Goal: Task Accomplishment & Management: Manage account settings

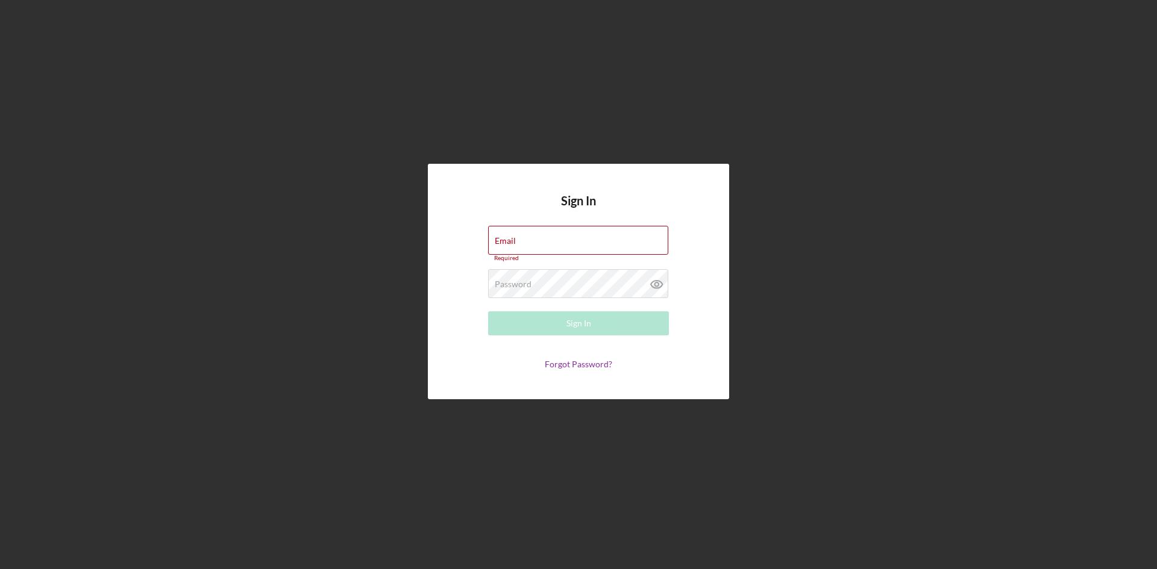
type input "[EMAIL_ADDRESS][DOMAIN_NAME]"
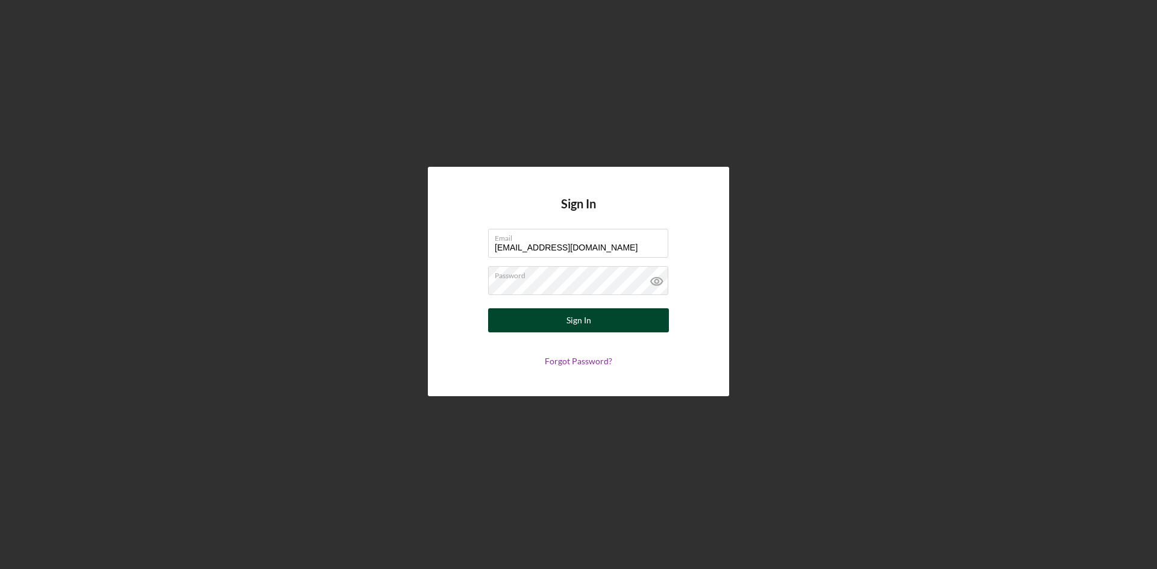
click at [609, 322] on button "Sign In" at bounding box center [578, 321] width 181 height 24
click at [659, 285] on icon at bounding box center [656, 282] width 11 height 8
click at [512, 309] on button "Sign In" at bounding box center [578, 321] width 181 height 24
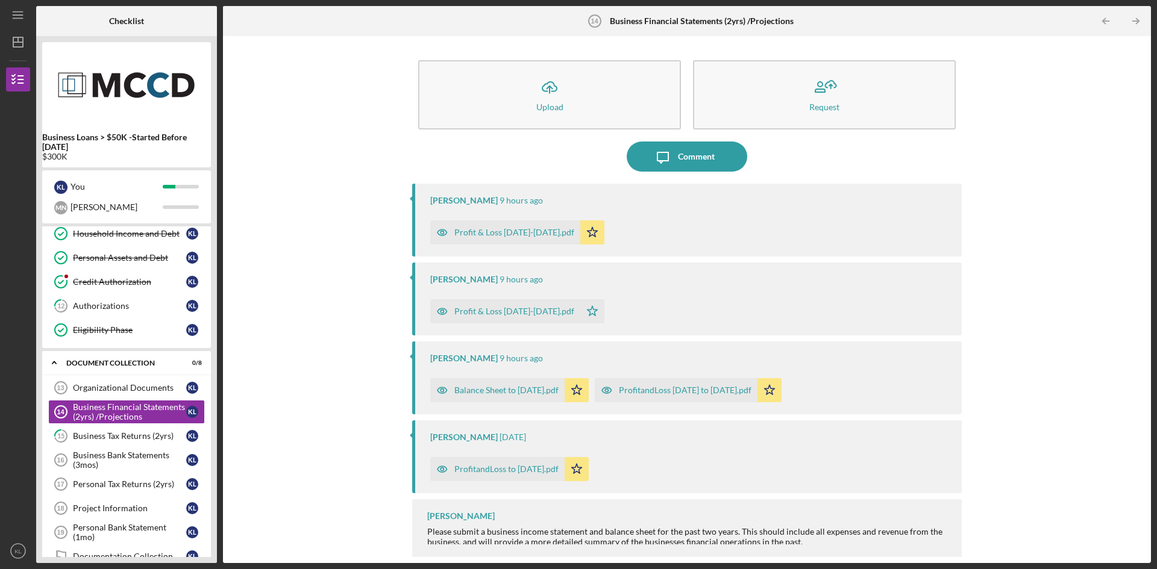
scroll to position [2, 0]
click at [135, 279] on div "Credit Authorization" at bounding box center [129, 282] width 113 height 10
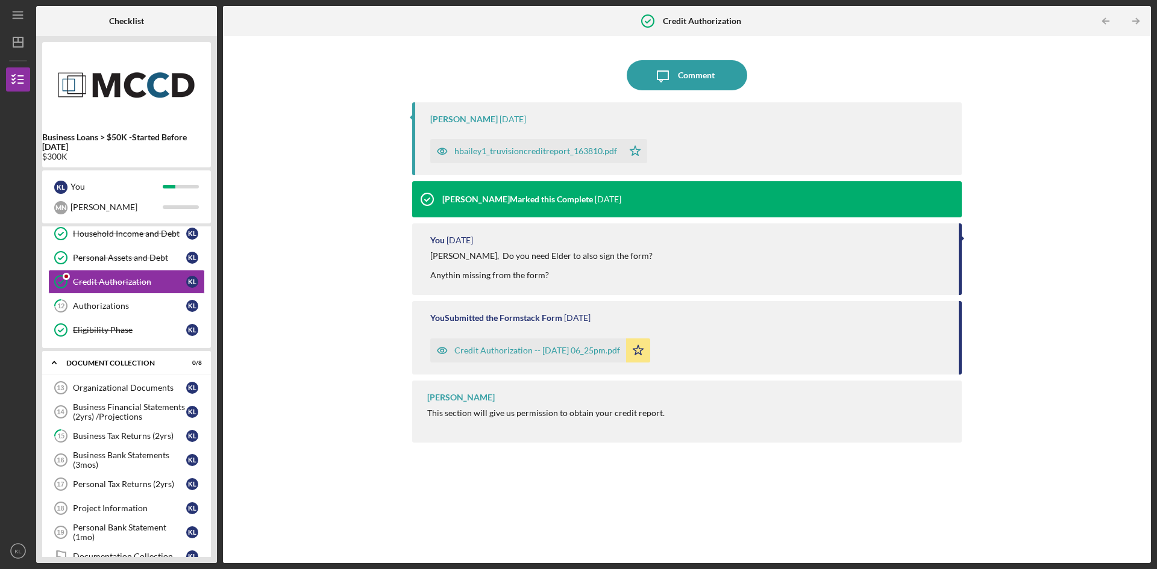
click at [591, 154] on div "hbailey1_truvisioncreditreport_163810.pdf" at bounding box center [535, 151] width 163 height 10
click at [590, 351] on div "Credit Authorization -- [DATE] 06_25pm.pdf" at bounding box center [537, 351] width 166 height 10
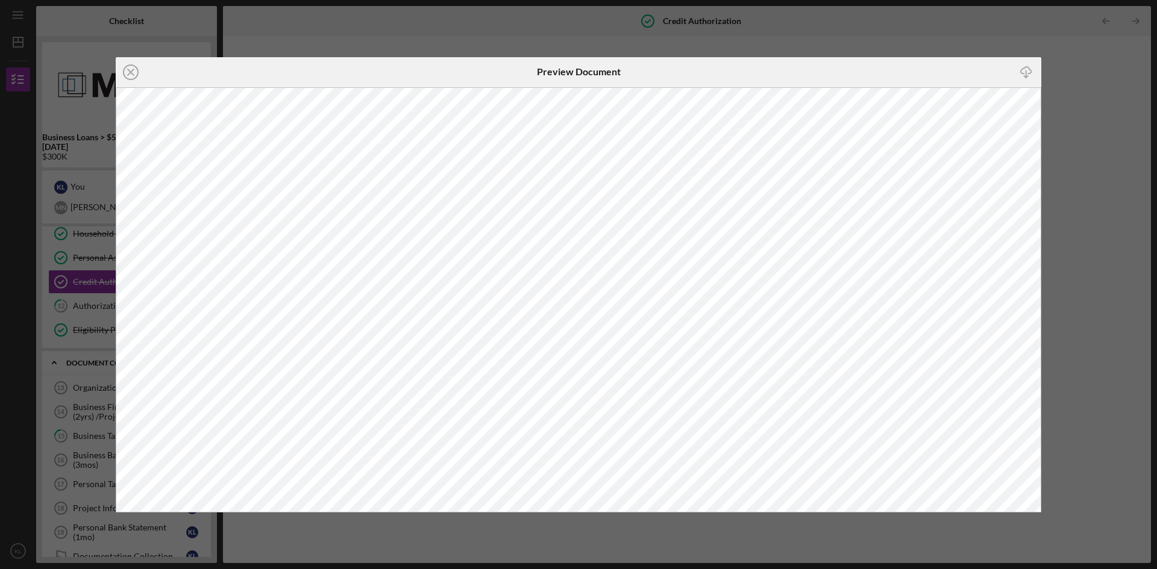
click at [932, 31] on div "Icon/Close Preview Document Icon/Download" at bounding box center [578, 284] width 1157 height 569
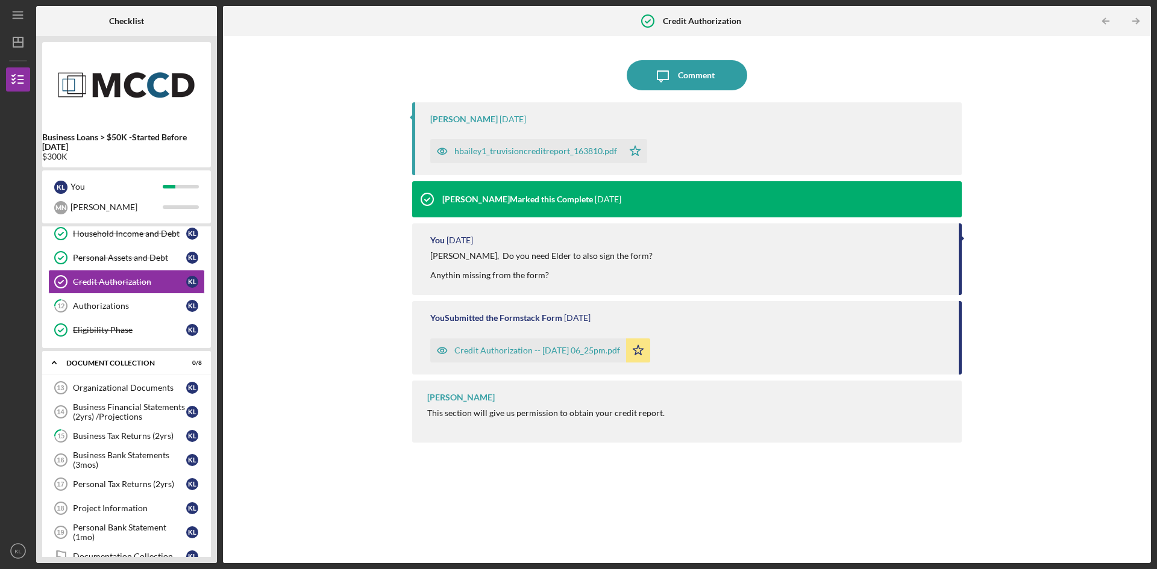
click at [516, 274] on div "[PERSON_NAME], Do you need Elder to also sign the form? Anythin missing from th…" at bounding box center [542, 265] width 224 height 29
click at [474, 204] on div "[PERSON_NAME] Marked this Complete" at bounding box center [517, 200] width 151 height 10
click at [478, 149] on div "hbailey1_truvisioncreditreport_163810.pdf" at bounding box center [535, 151] width 163 height 10
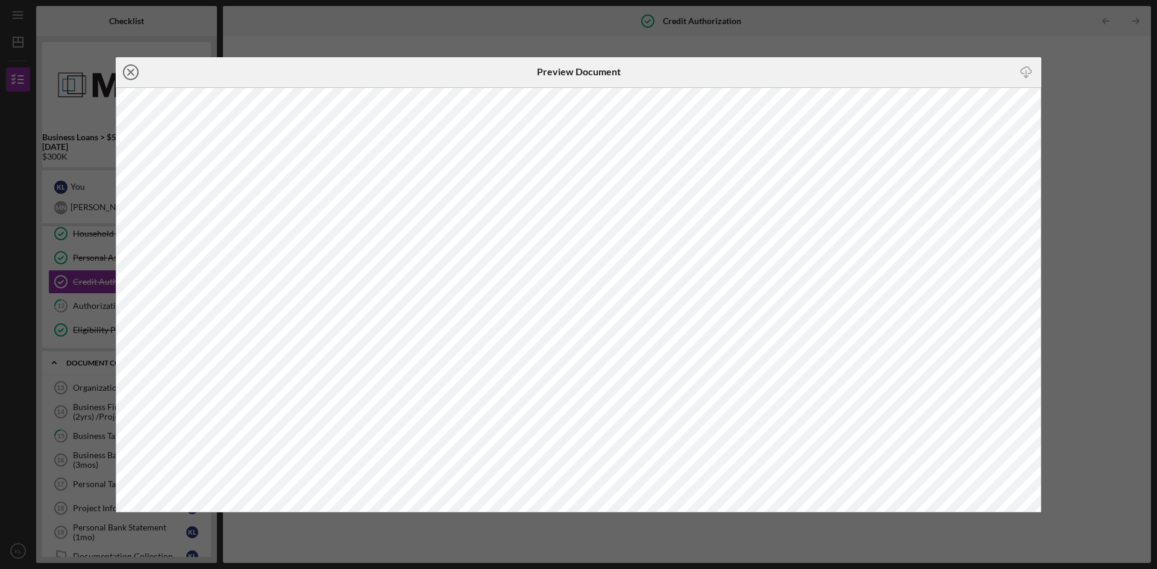
click at [127, 70] on icon "Icon/Close" at bounding box center [131, 72] width 30 height 30
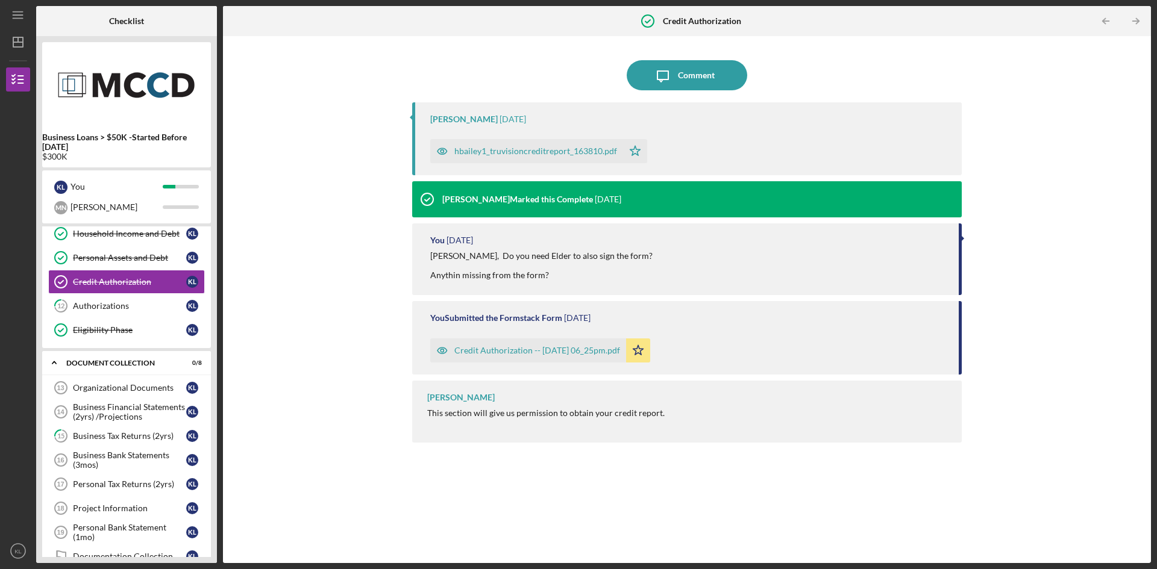
click at [572, 406] on div "[PERSON_NAME] This section will give us permission to obtain your credit report." at bounding box center [687, 412] width 550 height 62
drag, startPoint x: 428, startPoint y: 257, endPoint x: 566, endPoint y: 269, distance: 139.1
click at [566, 269] on div "You [DATE] [PERSON_NAME], Do you need Elder to also sign the form? Anythin miss…" at bounding box center [687, 260] width 550 height 72
click at [682, 255] on div "[PERSON_NAME], Do you need Elder to also sign the form? Anythin missing from th…" at bounding box center [688, 265] width 516 height 29
drag, startPoint x: 961, startPoint y: 245, endPoint x: 962, endPoint y: 292, distance: 47.0
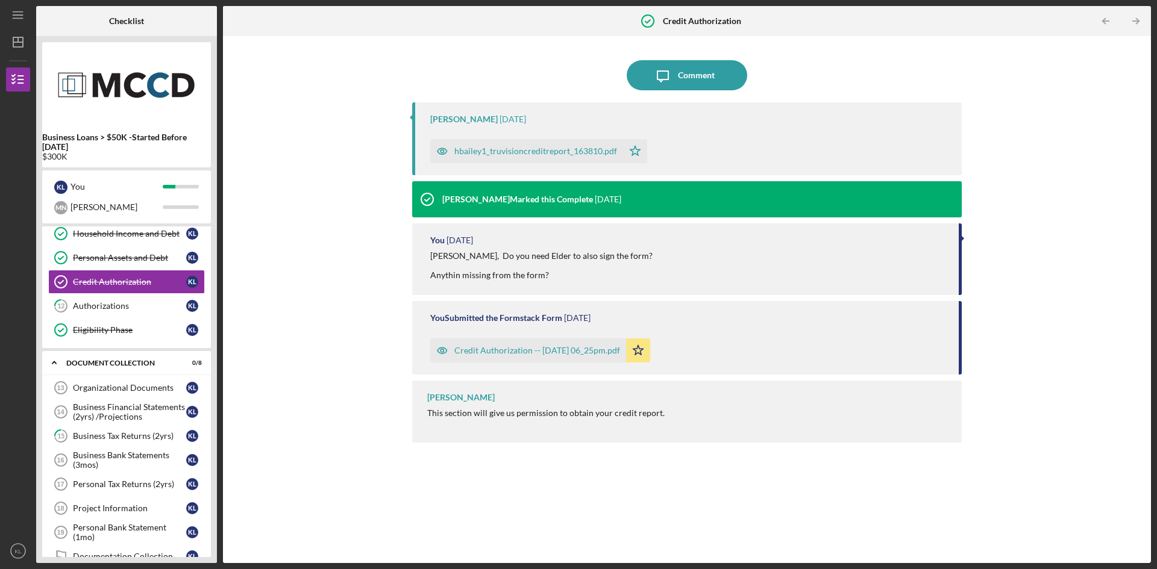
click at [962, 292] on div "Icon/Message Comment [PERSON_NAME] [DATE] hbailey1_truvisioncreditreport_163810…" at bounding box center [687, 299] width 916 height 515
click at [808, 288] on div "You [DATE] [PERSON_NAME], Do you need Elder to also sign the form? Anythin miss…" at bounding box center [687, 260] width 550 height 72
click at [534, 201] on div "[PERSON_NAME] Marked this Complete" at bounding box center [517, 200] width 151 height 10
click at [518, 347] on div "Credit Authorization -- [DATE] 06_25pm.pdf" at bounding box center [537, 351] width 166 height 10
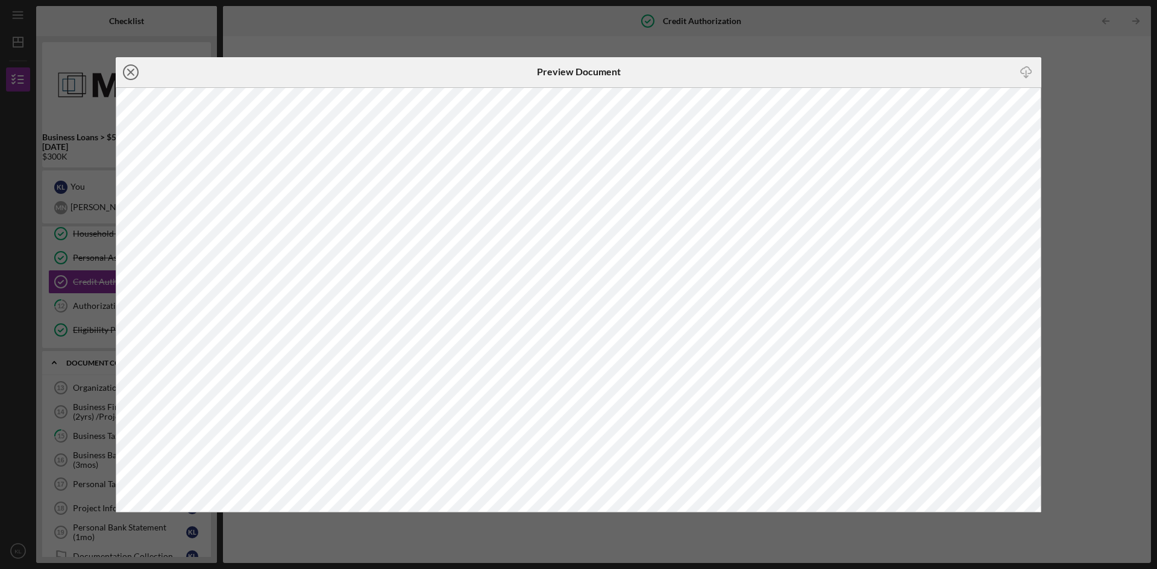
click at [125, 71] on icon "Icon/Close" at bounding box center [131, 72] width 30 height 30
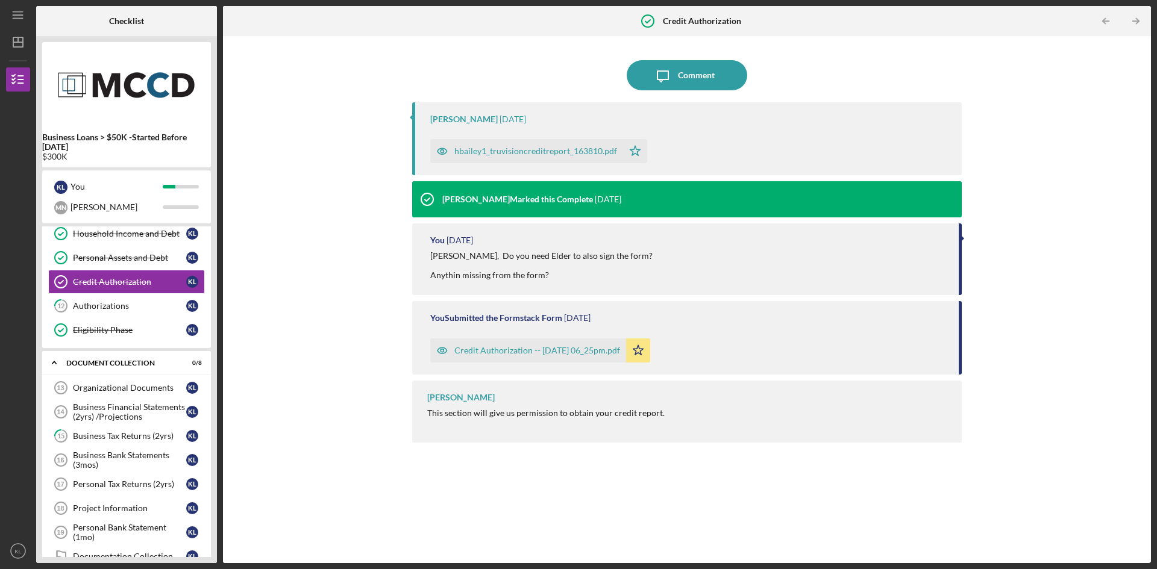
click at [493, 395] on div "[PERSON_NAME] This section will give us permission to obtain your credit report." at bounding box center [687, 412] width 550 height 62
click at [471, 399] on div "[PERSON_NAME]" at bounding box center [460, 398] width 67 height 10
drag, startPoint x: 499, startPoint y: 410, endPoint x: 505, endPoint y: 416, distance: 8.5
click at [500, 413] on div "This section will give us permission to obtain your credit report." at bounding box center [545, 414] width 237 height 10
click at [120, 310] on div "Authorizations" at bounding box center [129, 306] width 113 height 10
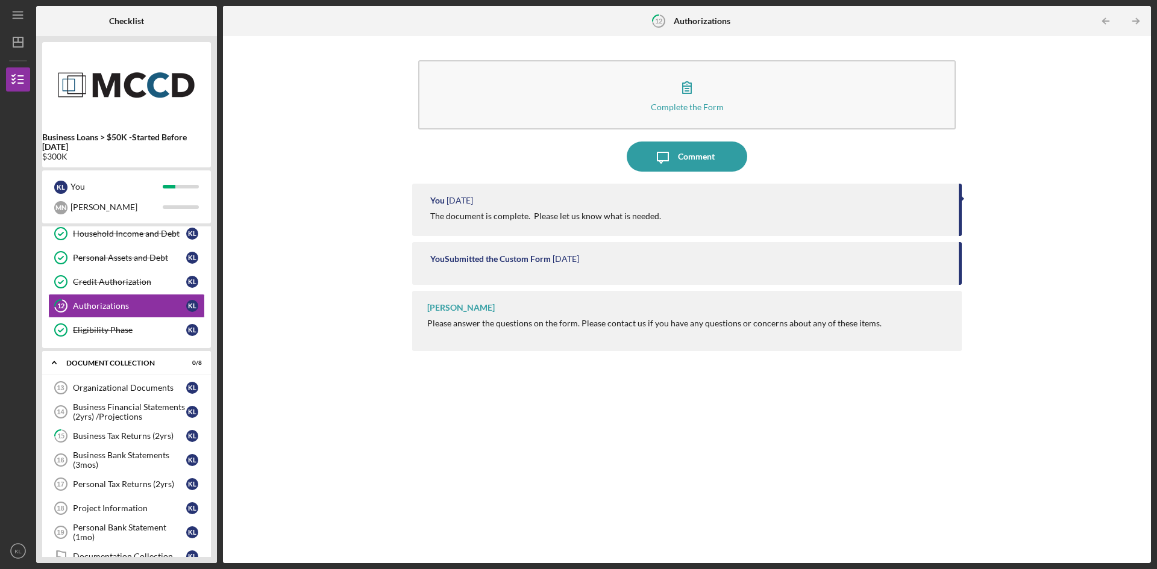
click at [531, 253] on div "You Submitted the Custom Form [DATE]" at bounding box center [687, 263] width 550 height 43
click at [510, 327] on div "Please answer the questions on the form. Please contact us if you have any ques…" at bounding box center [654, 324] width 454 height 10
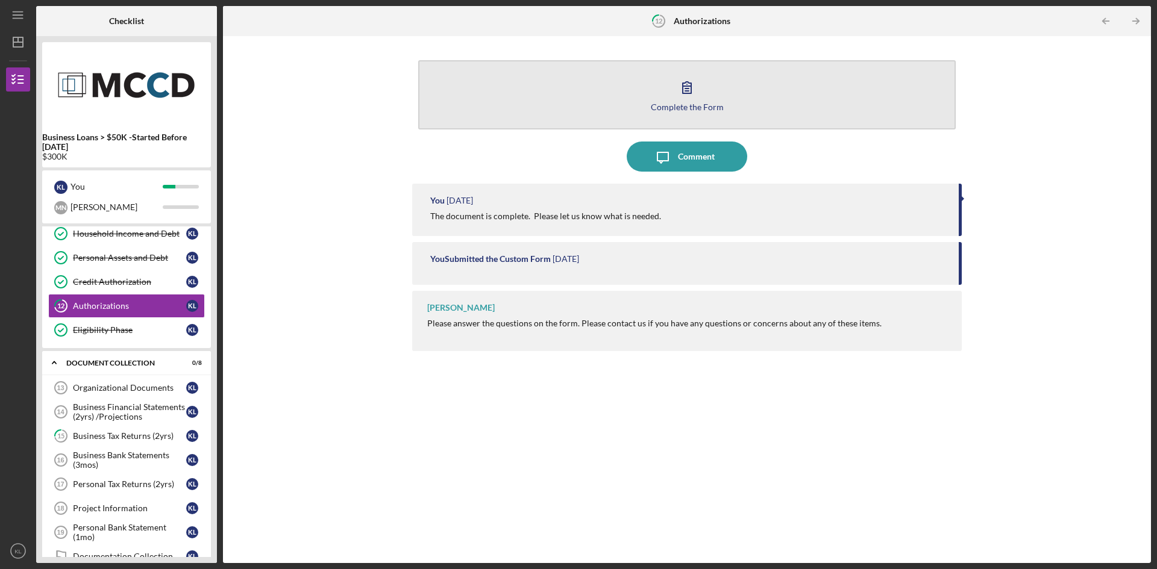
click at [701, 81] on icon "button" at bounding box center [687, 87] width 30 height 30
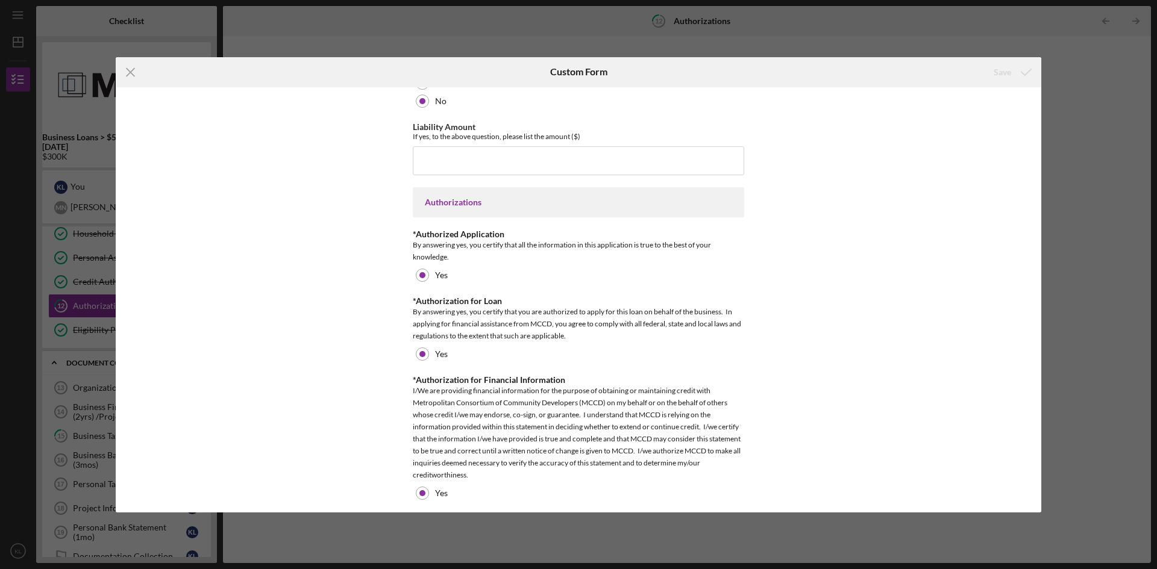
scroll to position [721, 0]
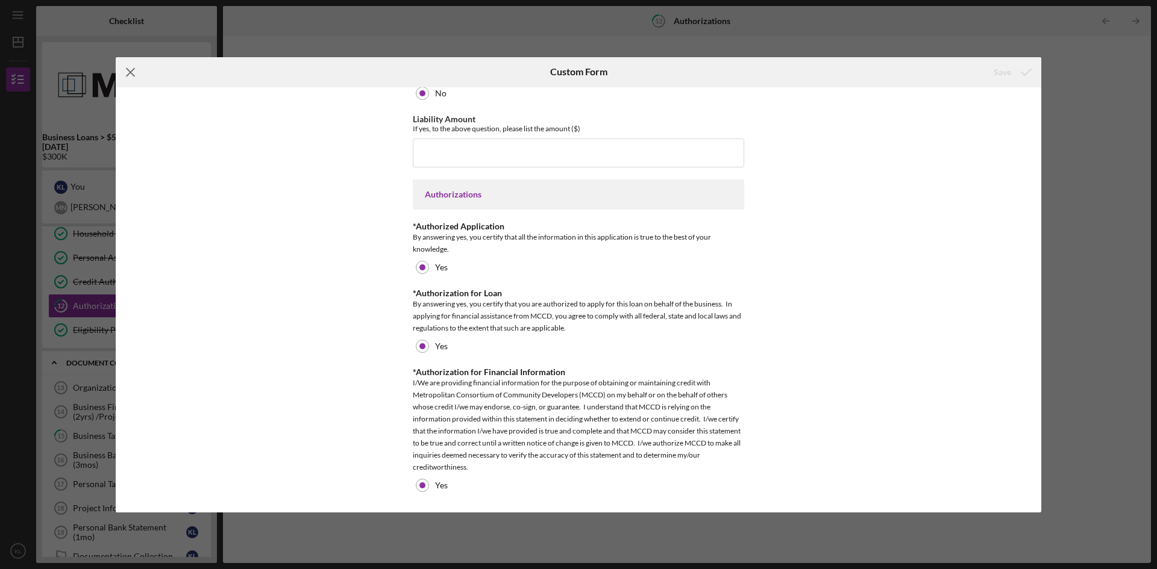
click at [131, 74] on icon "Icon/Menu Close" at bounding box center [131, 72] width 30 height 30
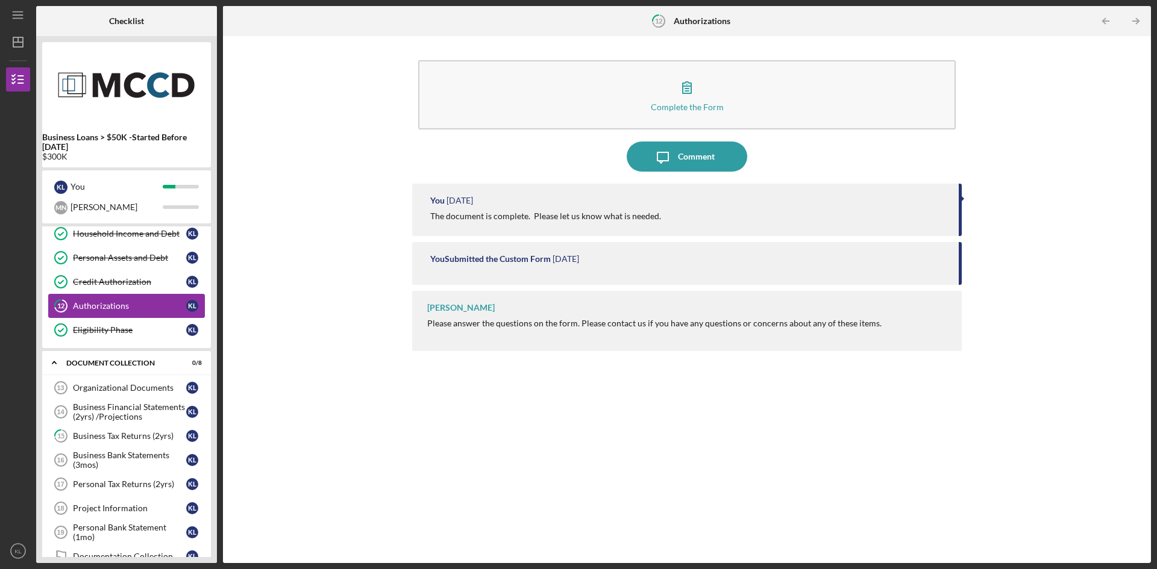
click at [154, 298] on link "12 Authorizations K L" at bounding box center [126, 306] width 157 height 24
click at [157, 297] on link "12 Authorizations K L" at bounding box center [126, 306] width 157 height 24
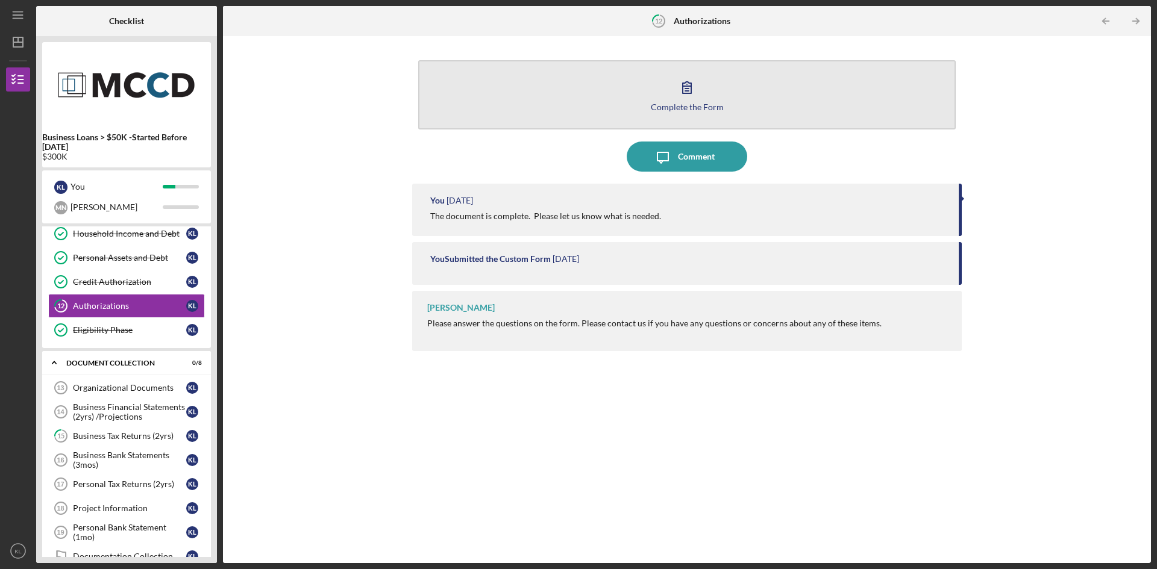
click at [693, 99] on icon "button" at bounding box center [687, 87] width 30 height 30
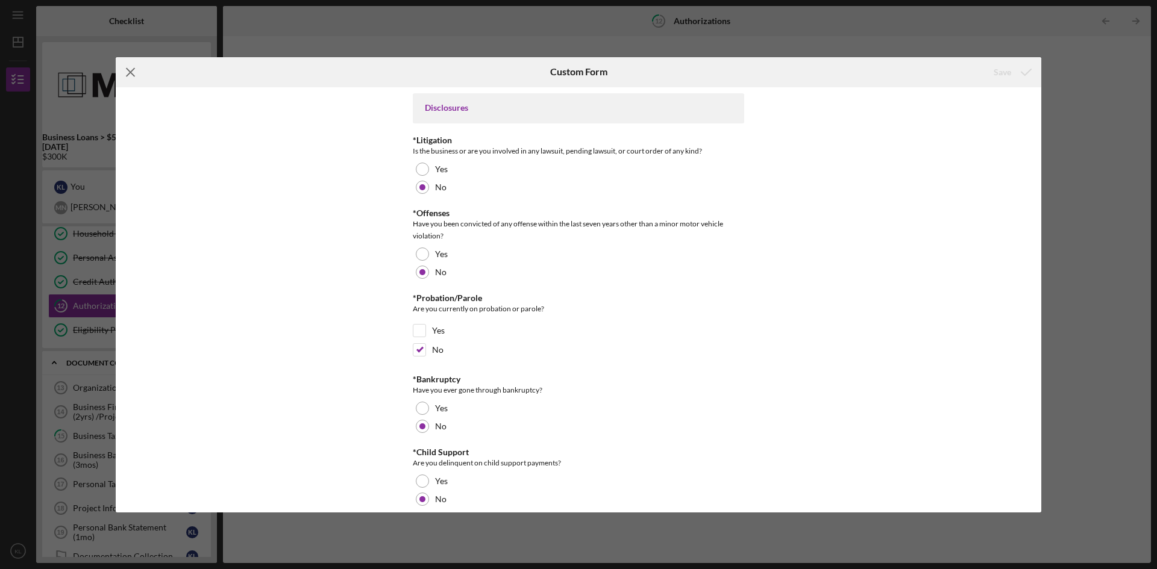
click at [127, 71] on icon "Icon/Menu Close" at bounding box center [131, 72] width 30 height 30
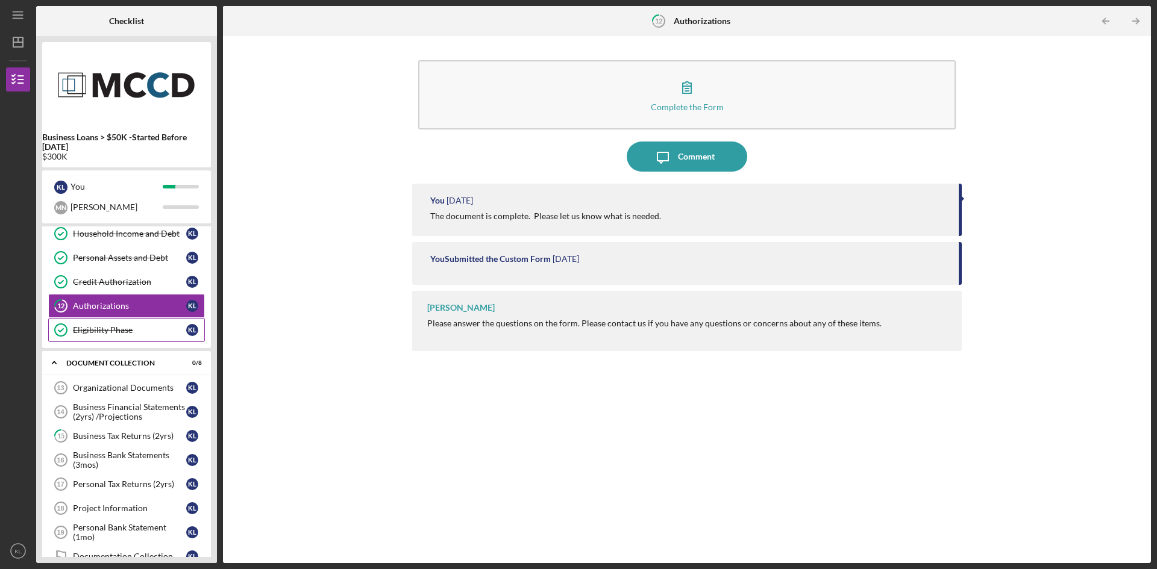
click at [124, 322] on link "Eligibility Phase Eligibility Phase K L" at bounding box center [126, 330] width 157 height 24
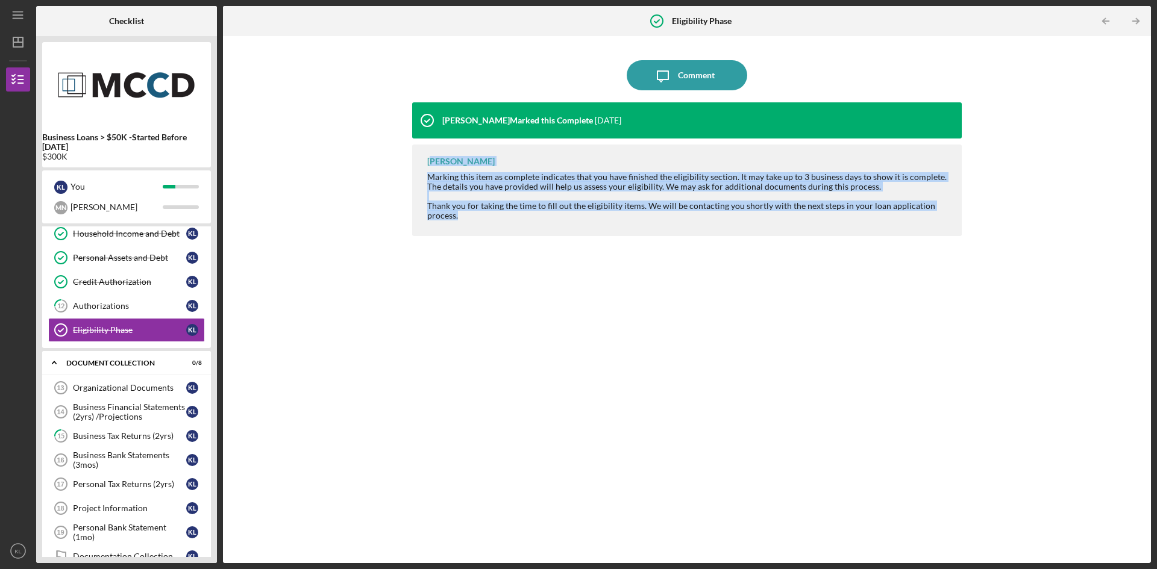
drag, startPoint x: 431, startPoint y: 162, endPoint x: 631, endPoint y: 240, distance: 214.8
click at [631, 240] on div "[PERSON_NAME] Marked this Complete [DATE] [PERSON_NAME] Marking this item as co…" at bounding box center [687, 323] width 550 height 443
copy div "[PERSON_NAME] Marking this item as complete indicates that you have finished th…"
click at [494, 393] on div "[PERSON_NAME] Marked this Complete [DATE] [PERSON_NAME] Marking this item as co…" at bounding box center [687, 323] width 550 height 443
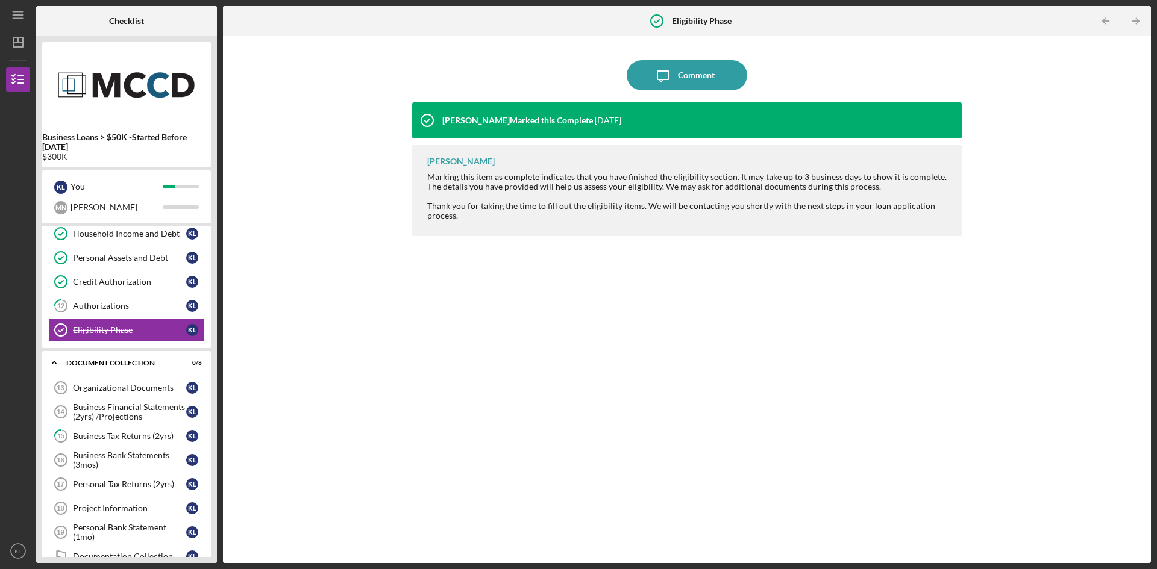
click at [395, 318] on div "Icon/Message Comment [PERSON_NAME] Marked this Complete [DATE] [PERSON_NAME] Ma…" at bounding box center [687, 299] width 916 height 515
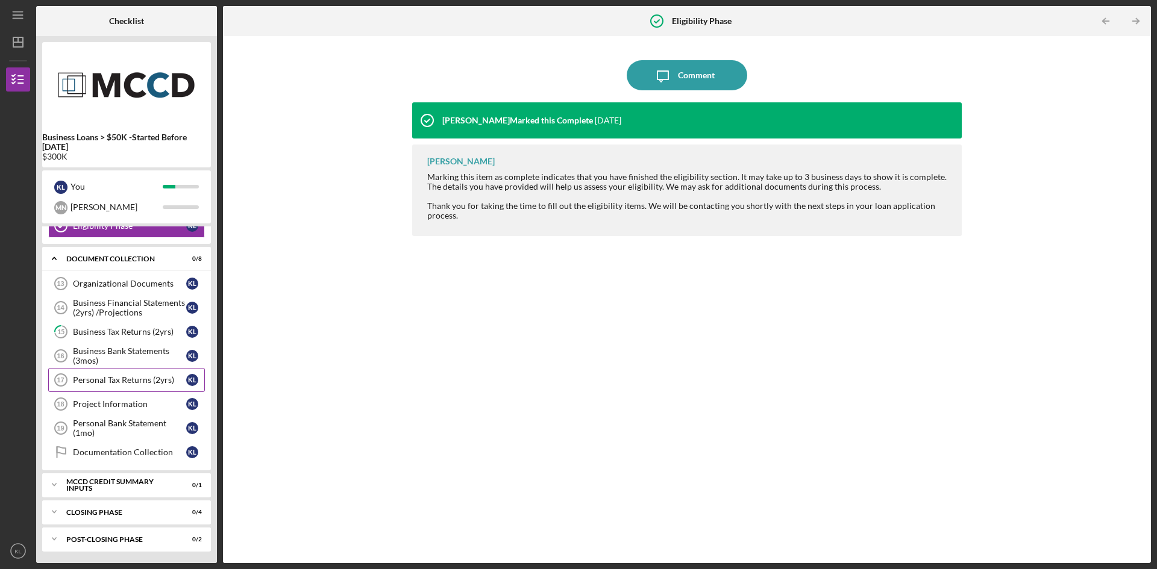
scroll to position [327, 0]
click at [142, 281] on div "Organizational Documents" at bounding box center [129, 283] width 113 height 10
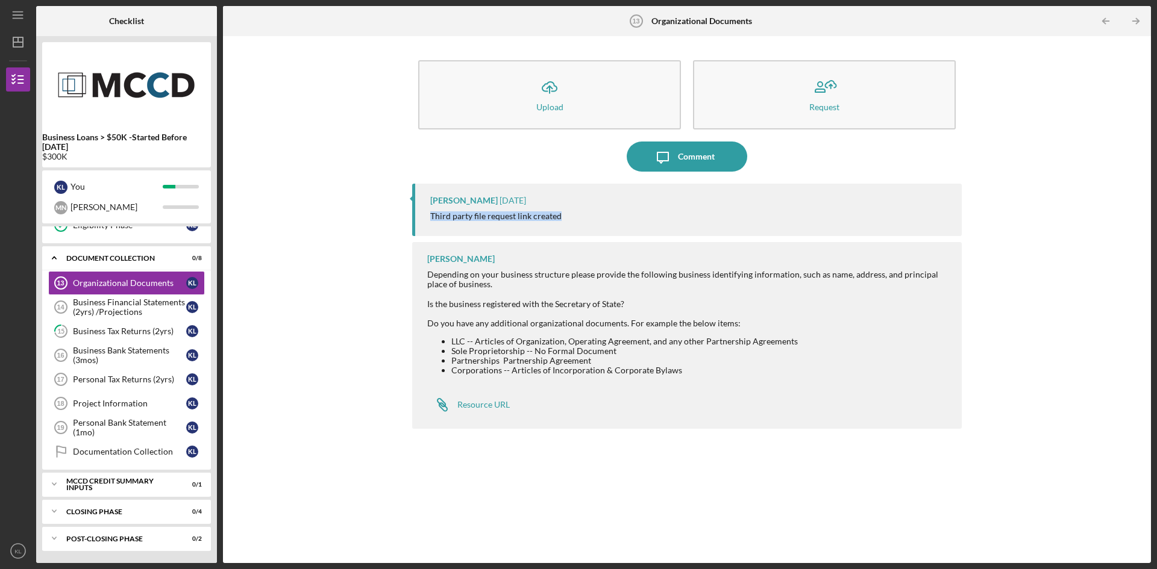
drag, startPoint x: 429, startPoint y: 218, endPoint x: 606, endPoint y: 213, distance: 176.6
click at [606, 213] on div "[PERSON_NAME] [DATE] Third party file request link created" at bounding box center [687, 210] width 550 height 52
click at [653, 425] on div "[PERSON_NAME] Depending on your business structure please provide the following…" at bounding box center [687, 335] width 550 height 187
click at [648, 404] on div "[PERSON_NAME] Depending on your business structure please provide the following…" at bounding box center [687, 335] width 550 height 187
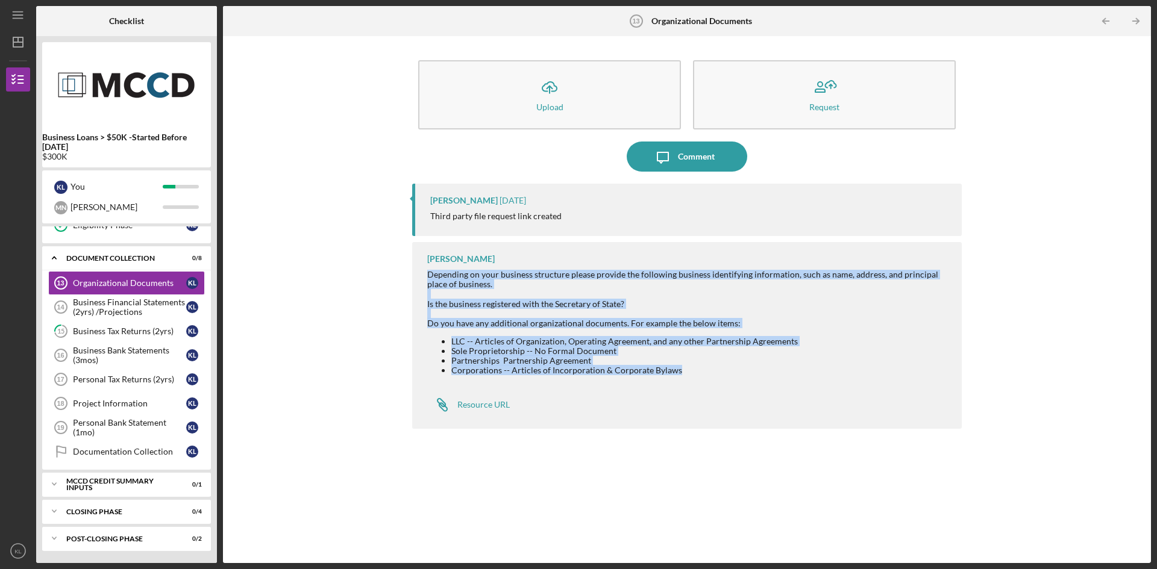
drag, startPoint x: 428, startPoint y: 274, endPoint x: 715, endPoint y: 389, distance: 309.8
click at [715, 389] on div "[PERSON_NAME] Depending on your business structure please provide the following…" at bounding box center [687, 335] width 550 height 187
copy div "Depending on your business structure please provide the following business iden…"
click at [317, 357] on div "Icon/Upload Upload Request Icon/Message Comment [PERSON_NAME] [DATE] Third part…" at bounding box center [687, 299] width 916 height 515
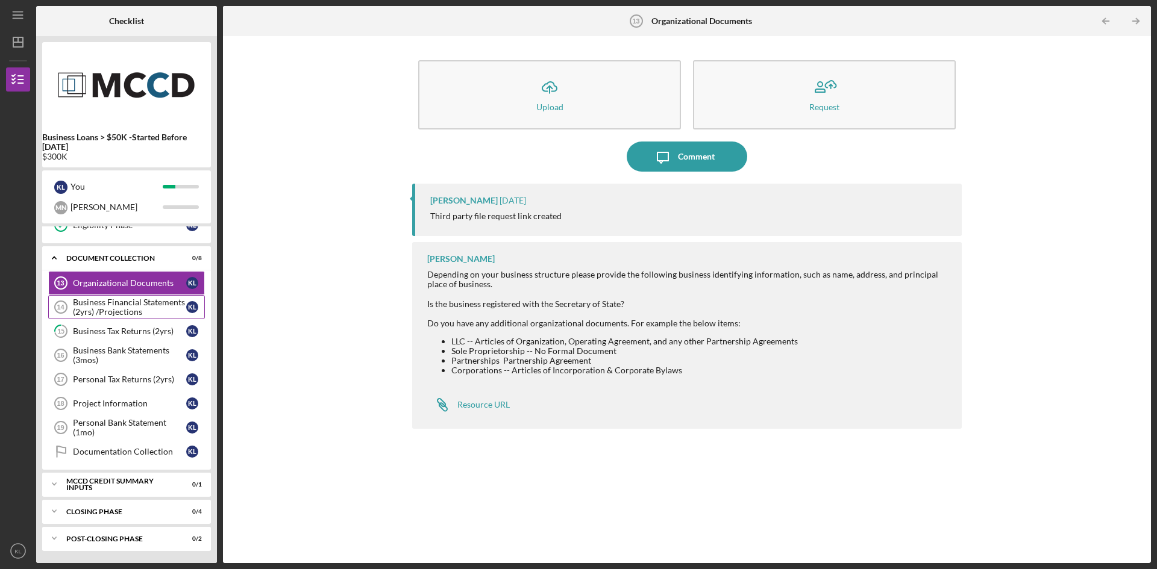
click at [137, 296] on link "Business Financial Statements (2yrs) /Projections 14 Business Financial Stateme…" at bounding box center [126, 307] width 157 height 24
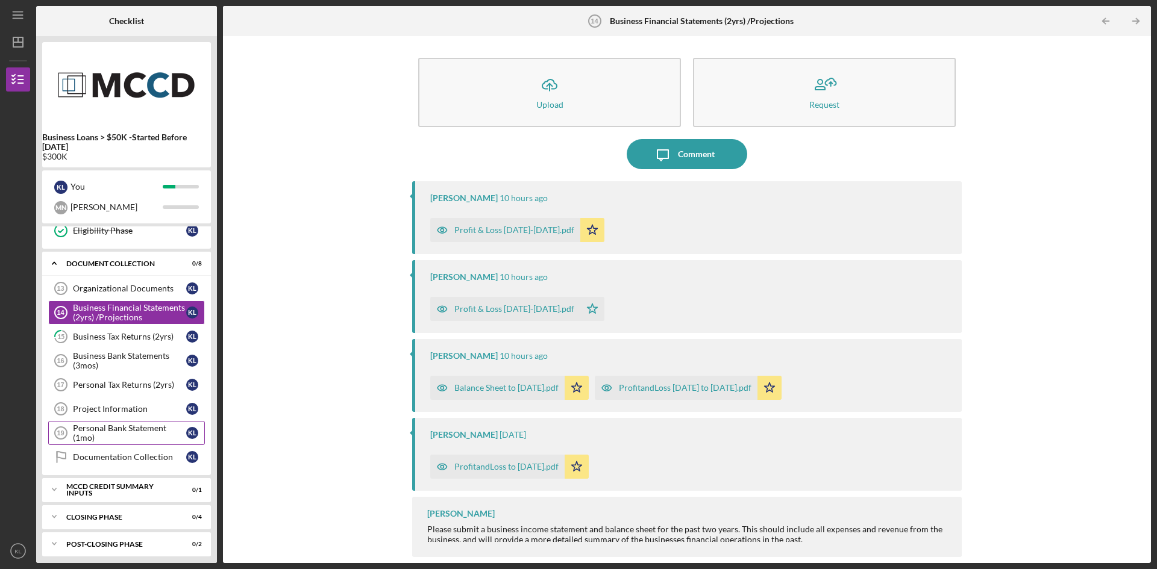
scroll to position [327, 0]
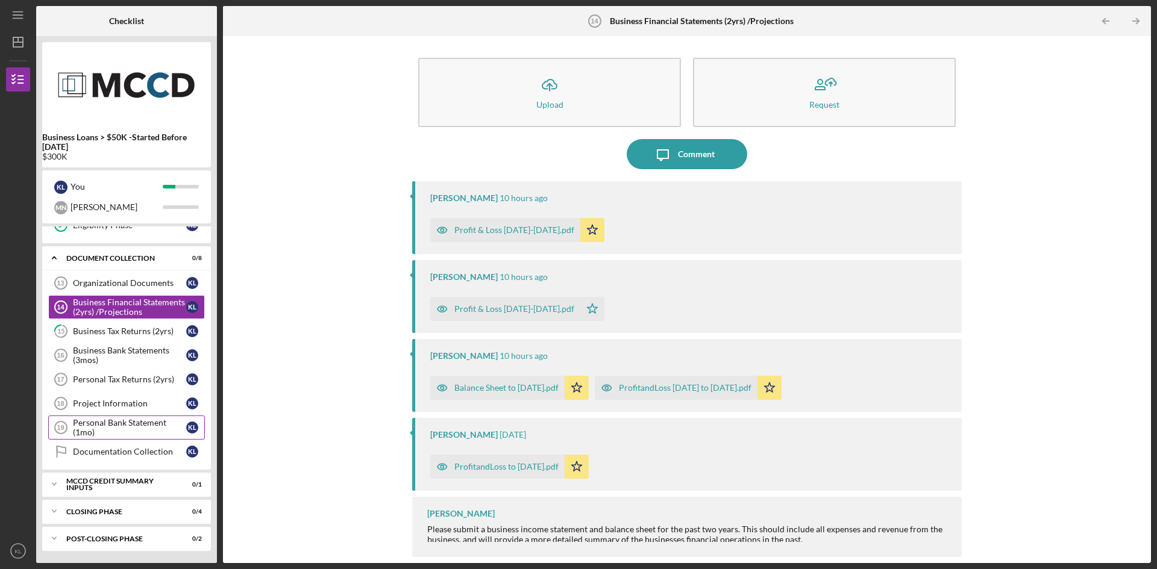
click at [108, 432] on div "Personal Bank Statement (1mo)" at bounding box center [129, 427] width 113 height 19
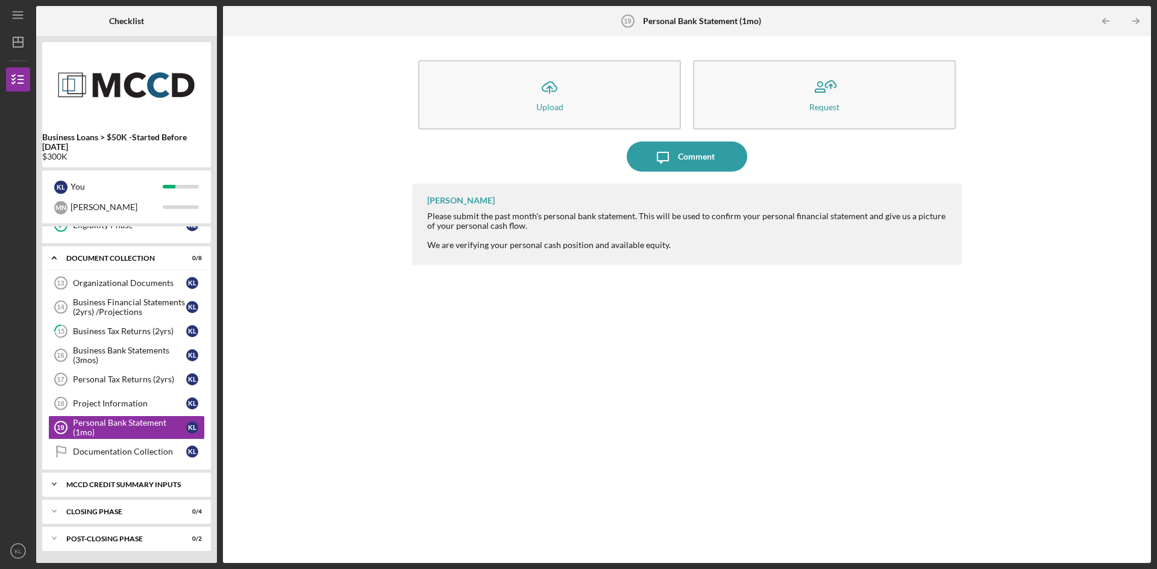
click at [131, 487] on div "MCCD Credit Summary Inputs" at bounding box center [131, 484] width 130 height 7
click at [137, 481] on div "MCCD Credit Summary Inputs" at bounding box center [131, 484] width 130 height 7
click at [134, 434] on div "Personal Bank Statement (1mo)" at bounding box center [129, 427] width 113 height 19
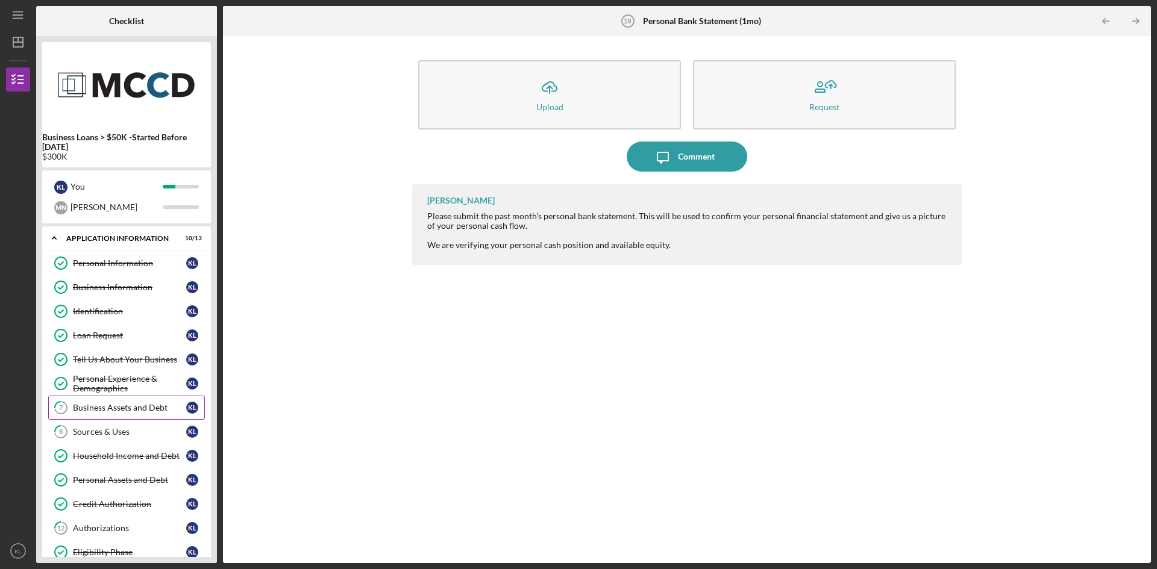
click at [118, 409] on div "Business Assets and Debt" at bounding box center [129, 408] width 113 height 10
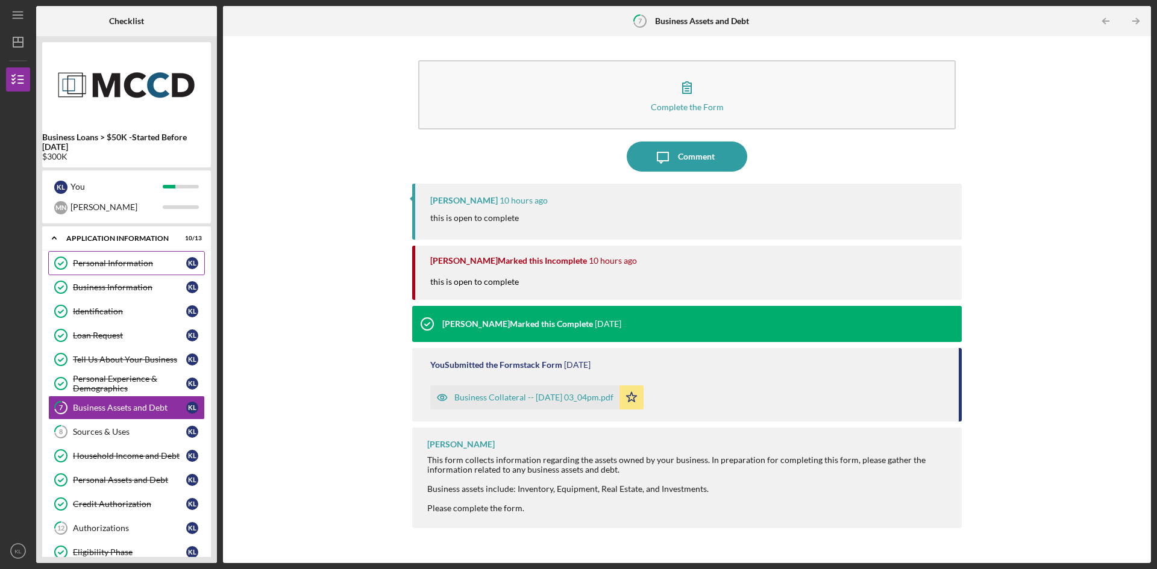
click at [84, 259] on div "Personal Information" at bounding box center [129, 264] width 113 height 10
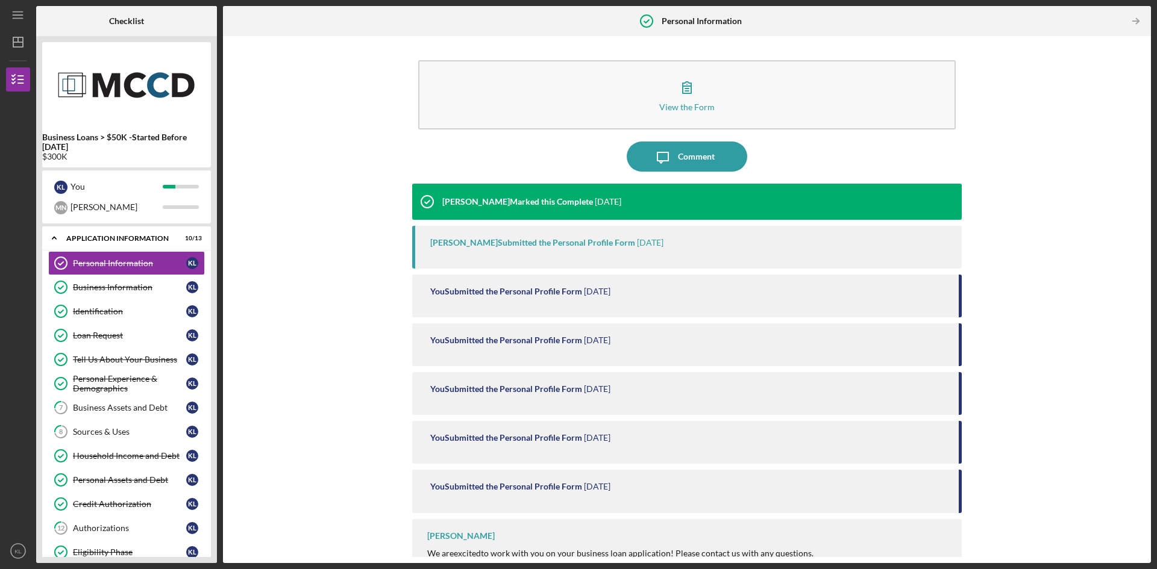
click at [484, 287] on div "You Submitted the Personal Profile Form" at bounding box center [506, 292] width 152 height 10
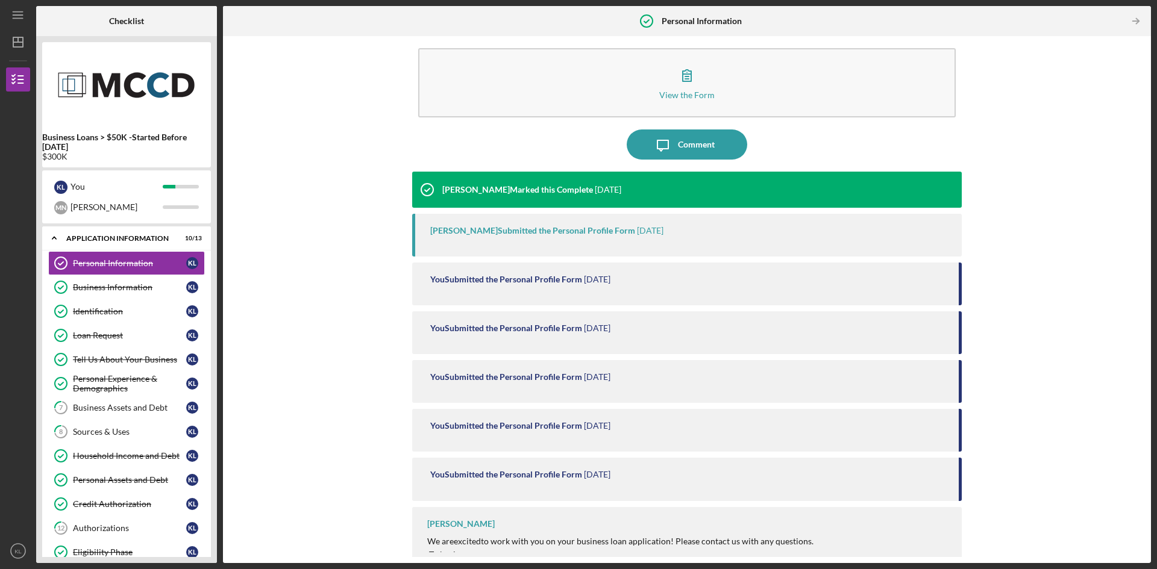
scroll to position [22, 0]
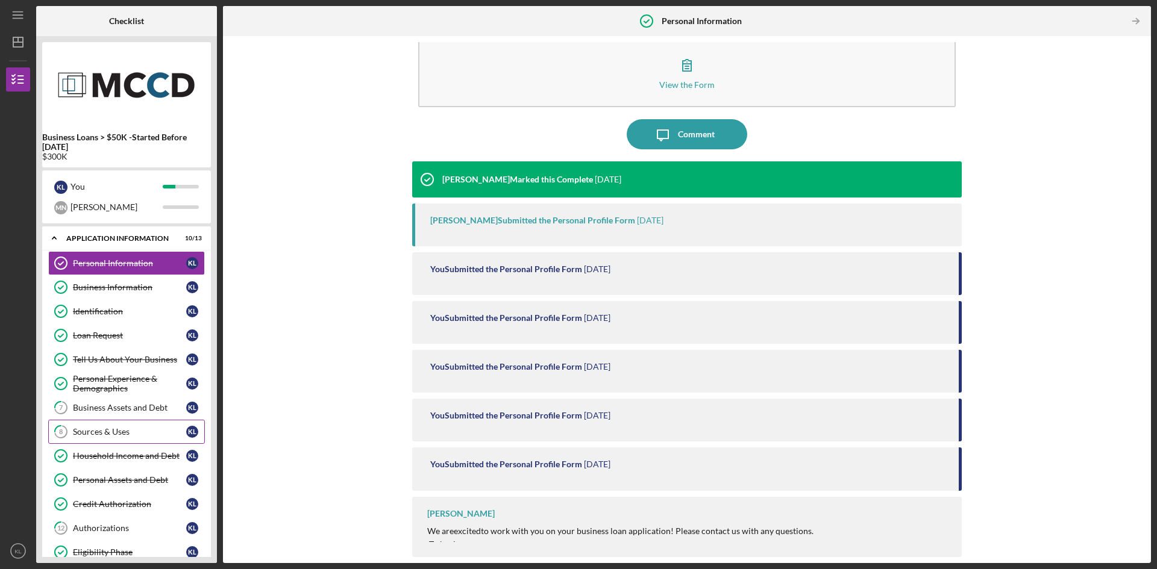
click at [88, 428] on div "Sources & Uses" at bounding box center [129, 432] width 113 height 10
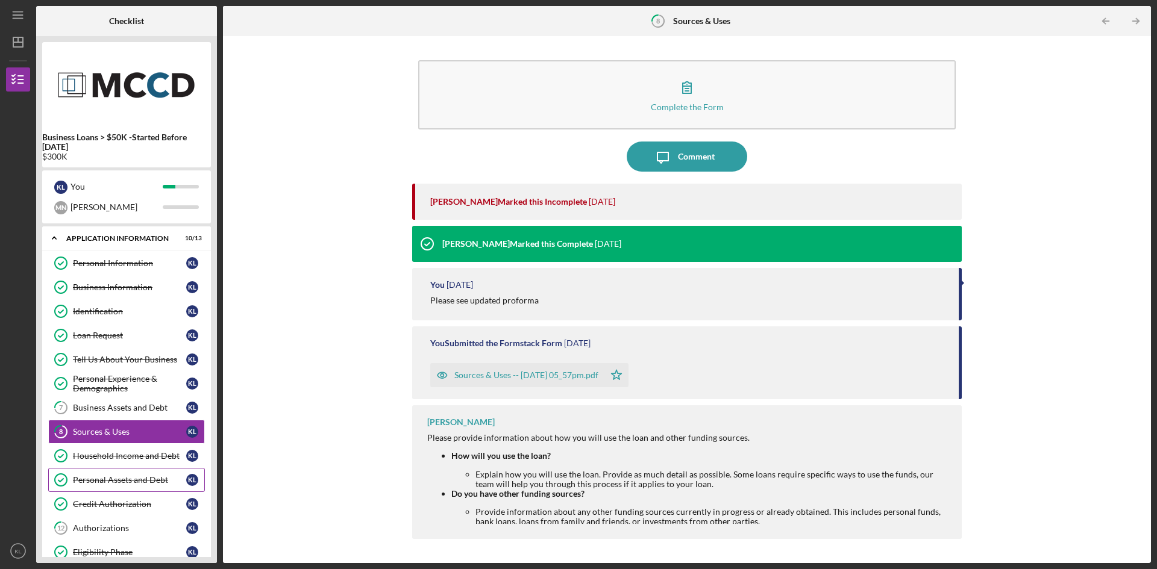
click at [110, 477] on div "Personal Assets and Debt" at bounding box center [129, 480] width 113 height 10
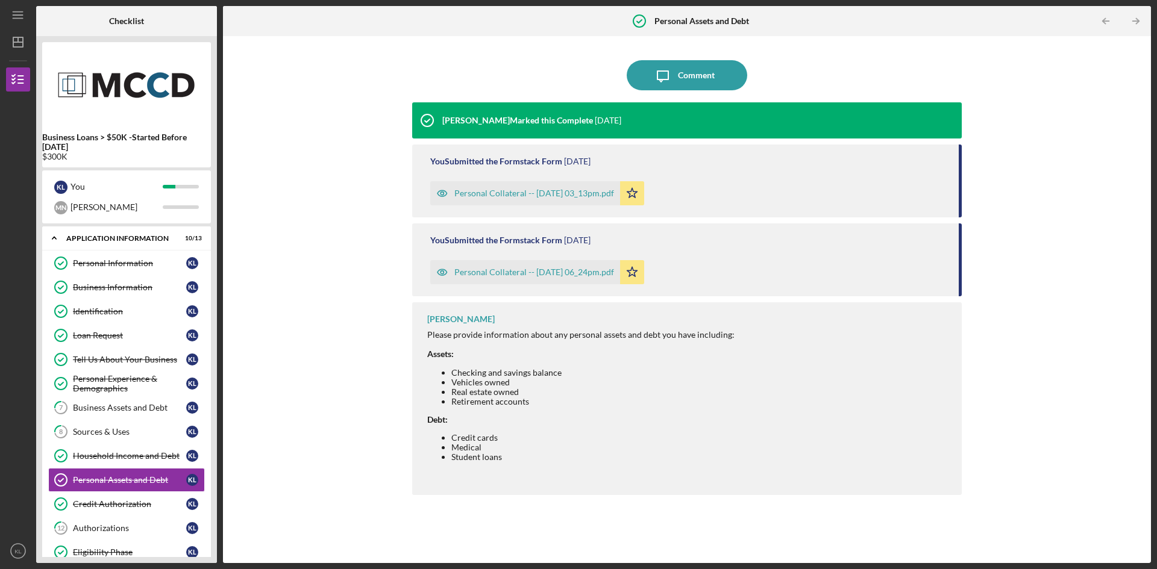
click at [515, 268] on div "Personal Collateral -- [DATE] 06_24pm.pdf" at bounding box center [534, 273] width 160 height 10
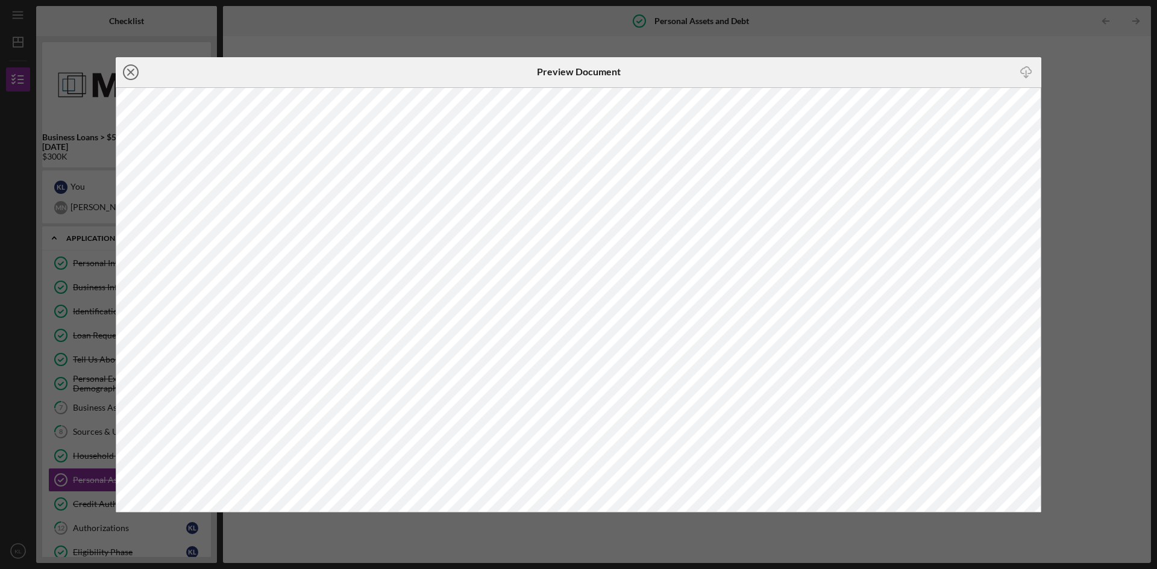
click at [123, 69] on icon "Icon/Close" at bounding box center [131, 72] width 30 height 30
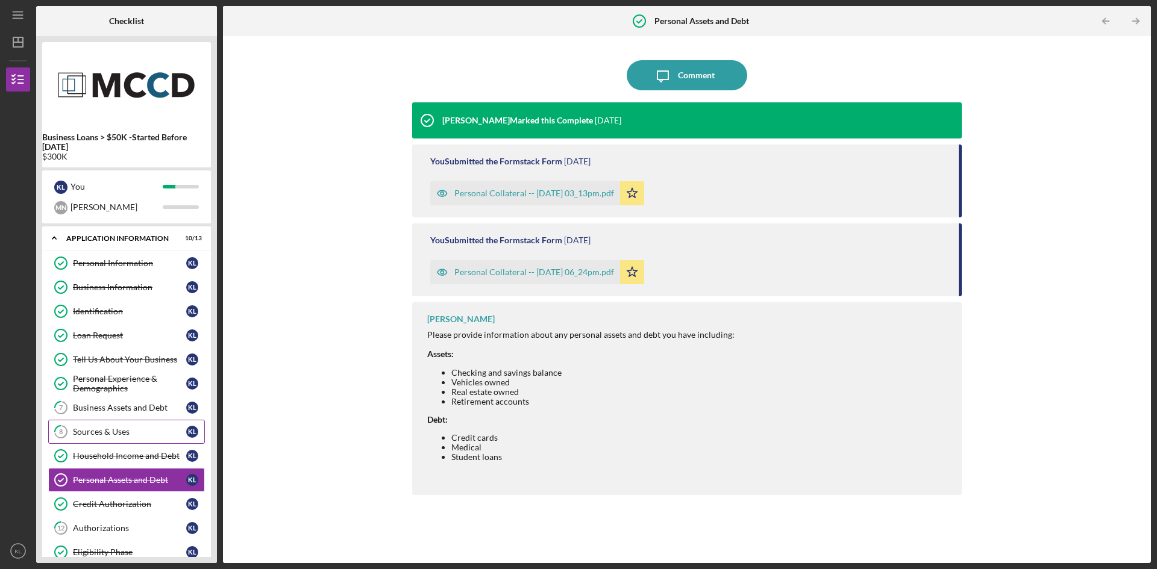
click at [95, 429] on div "Sources & Uses" at bounding box center [129, 432] width 113 height 10
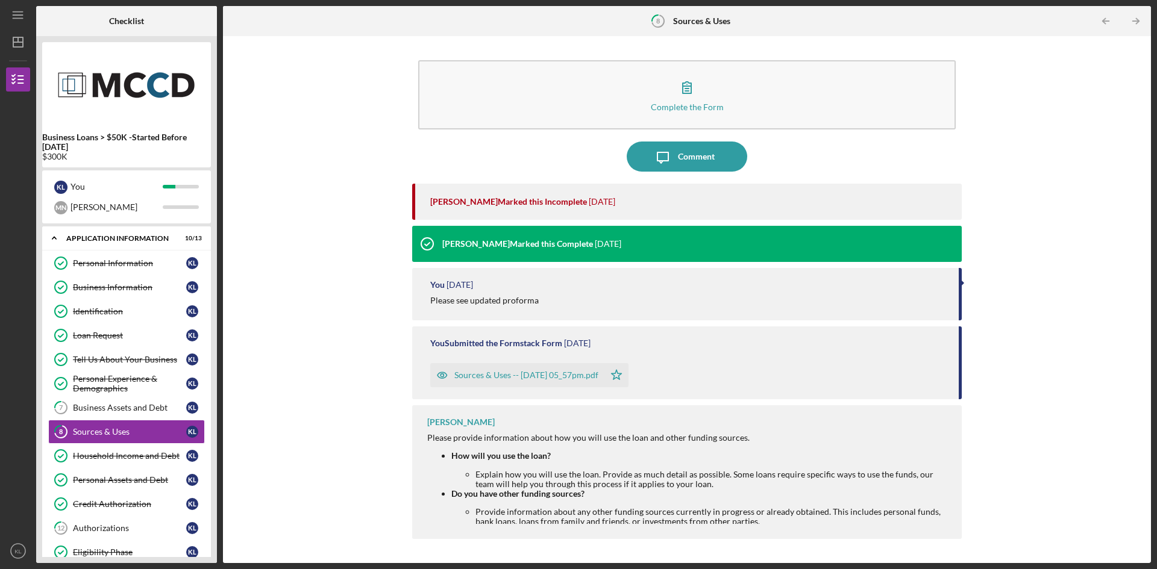
click at [515, 381] on div "Sources & Uses -- [DATE] 05_57pm.pdf" at bounding box center [517, 375] width 174 height 24
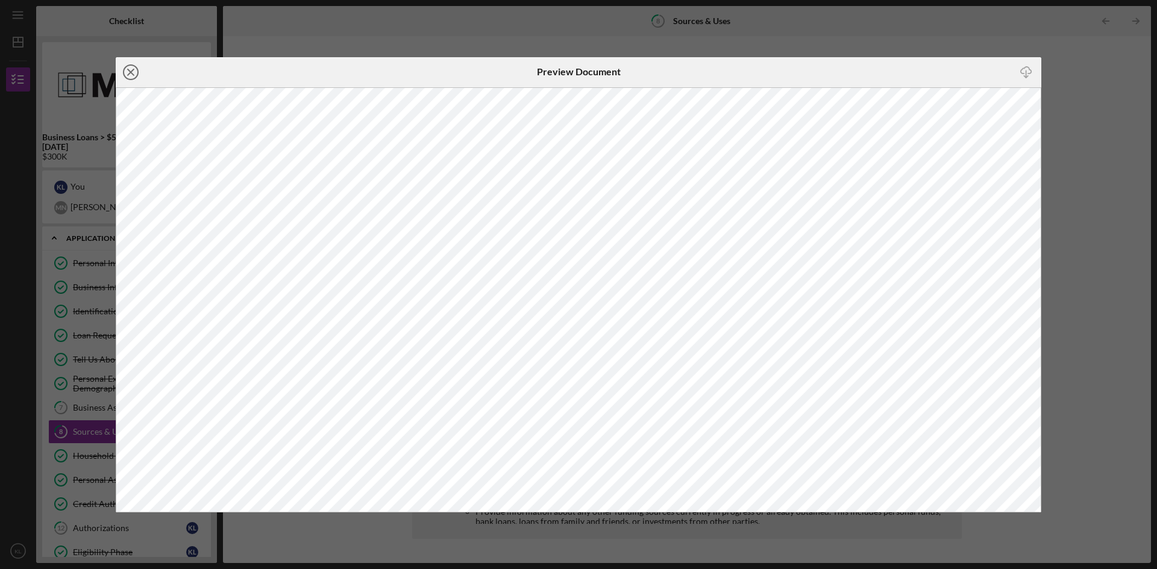
click at [128, 66] on circle at bounding box center [131, 72] width 14 height 14
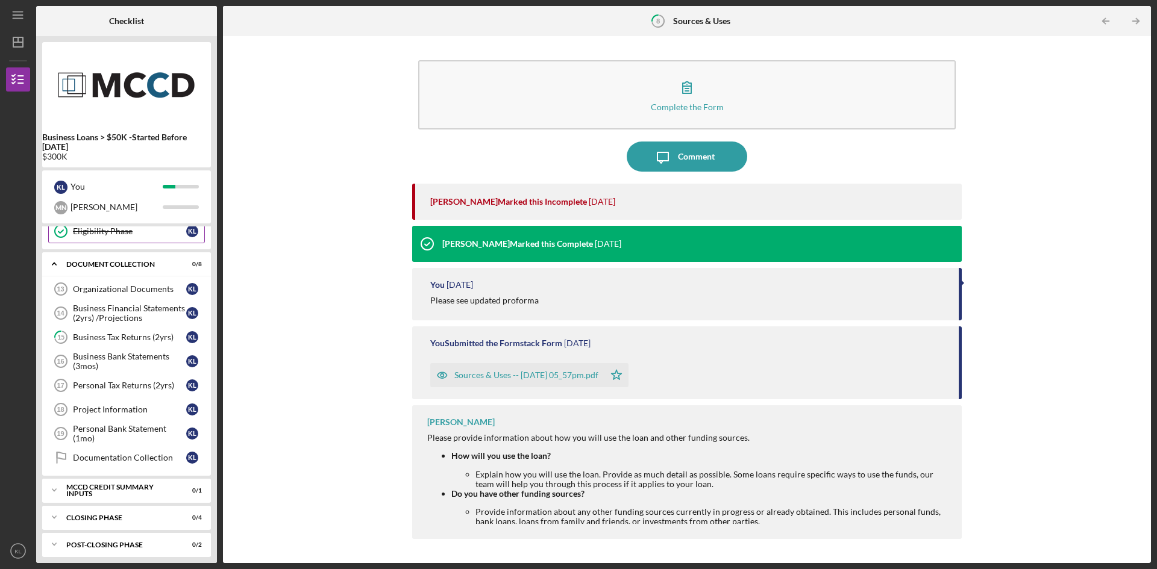
scroll to position [327, 0]
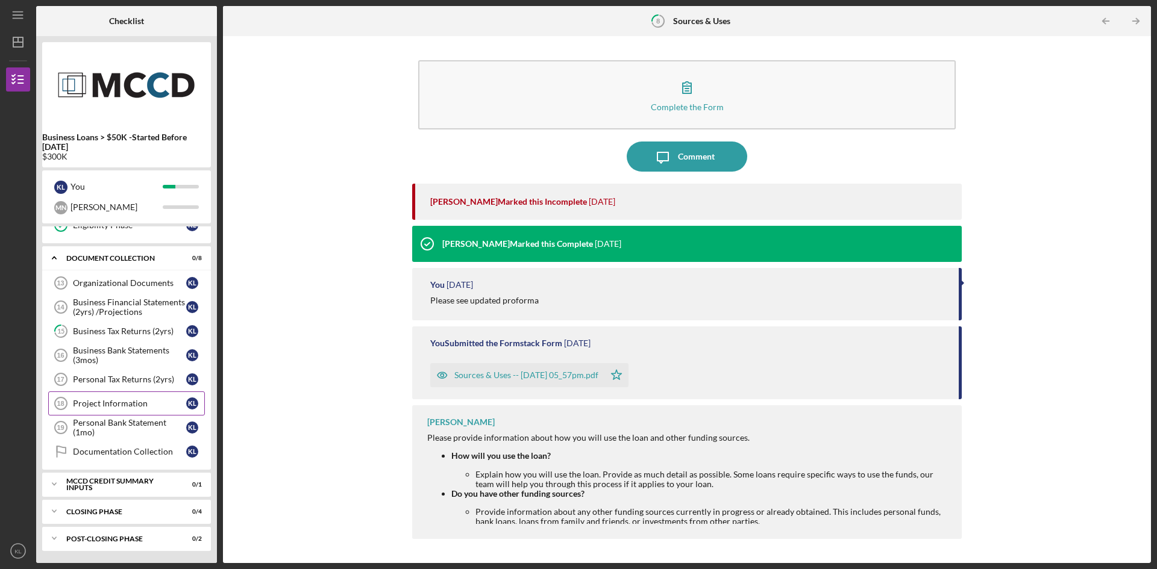
click at [118, 405] on div "Project Information" at bounding box center [129, 404] width 113 height 10
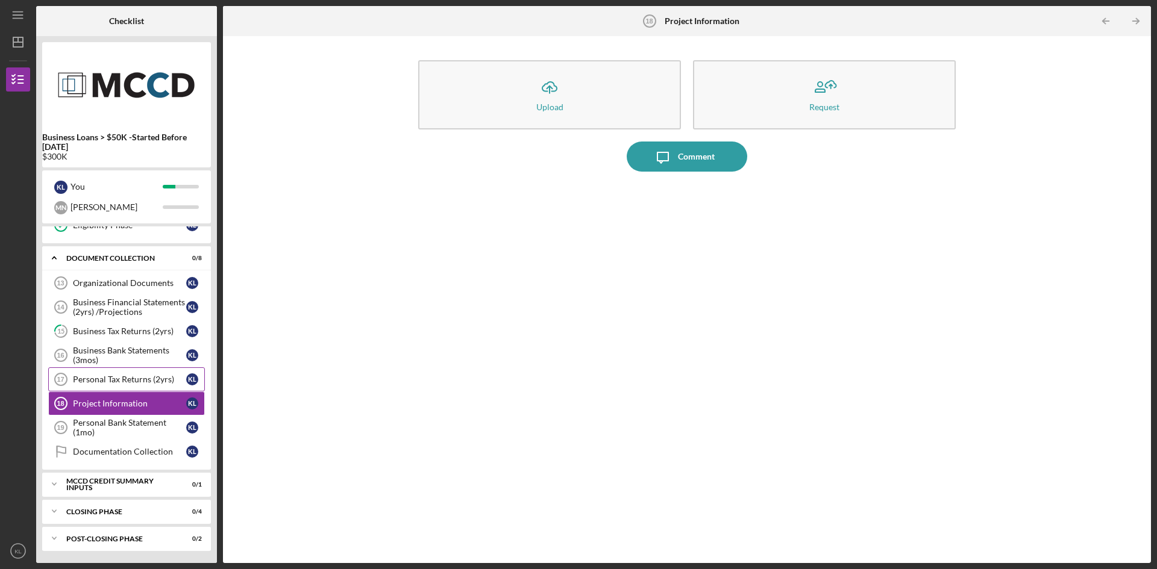
click at [118, 387] on link "Personal Tax Returns (2yrs) 17 Personal Tax Returns (2yrs) K L" at bounding box center [126, 380] width 157 height 24
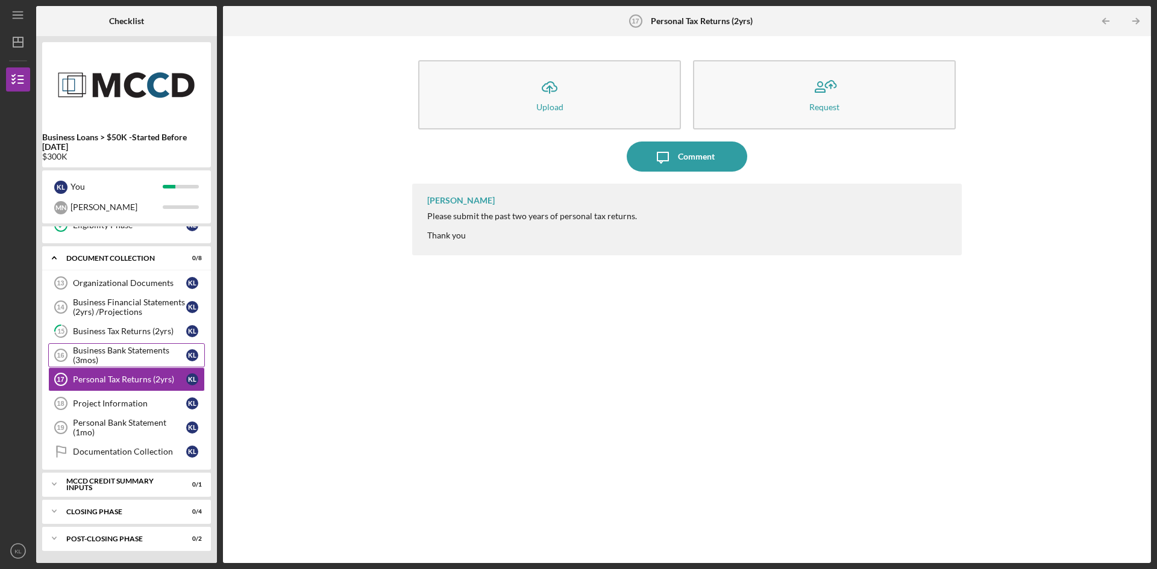
click at [114, 357] on div "Business Bank Statements (3mos)" at bounding box center [129, 355] width 113 height 19
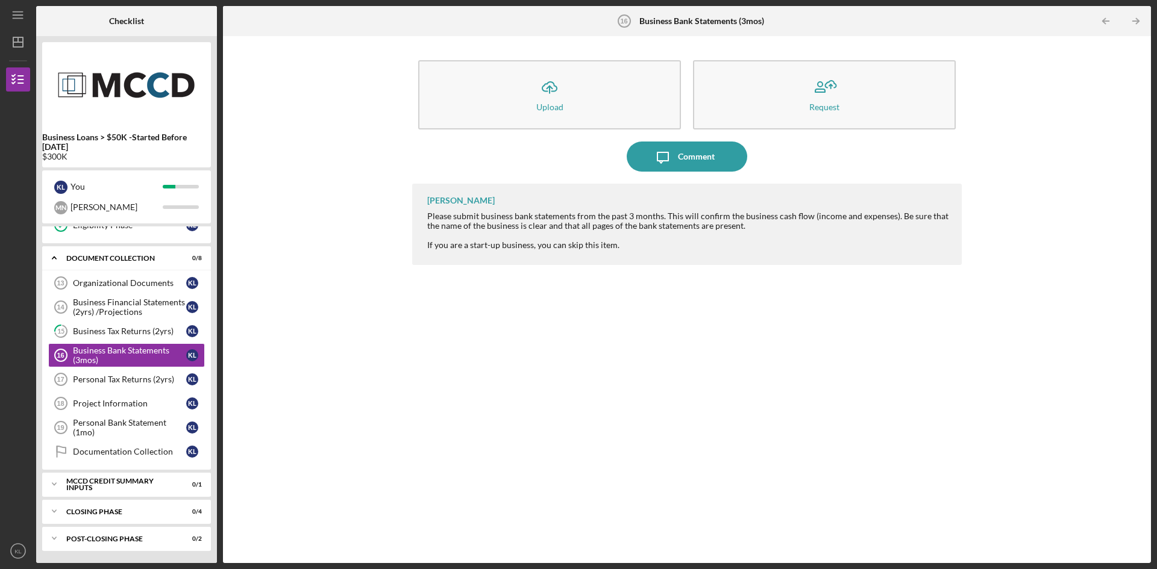
click at [234, 362] on div "Icon/Upload Upload Request Icon/Message Comment [PERSON_NAME] Please submit bus…" at bounding box center [687, 299] width 916 height 515
click at [136, 331] on div "Business Tax Returns (2yrs)" at bounding box center [129, 332] width 113 height 10
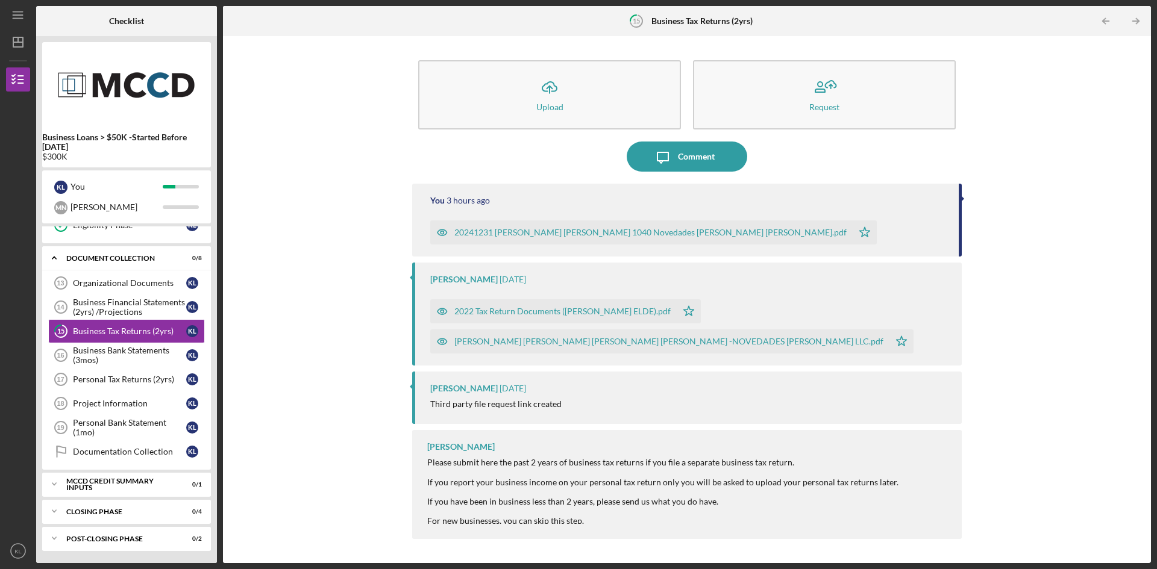
click at [500, 337] on div "[PERSON_NAME] [PERSON_NAME] [PERSON_NAME] [PERSON_NAME] -NOVEDADES [PERSON_NAME…" at bounding box center [668, 342] width 429 height 10
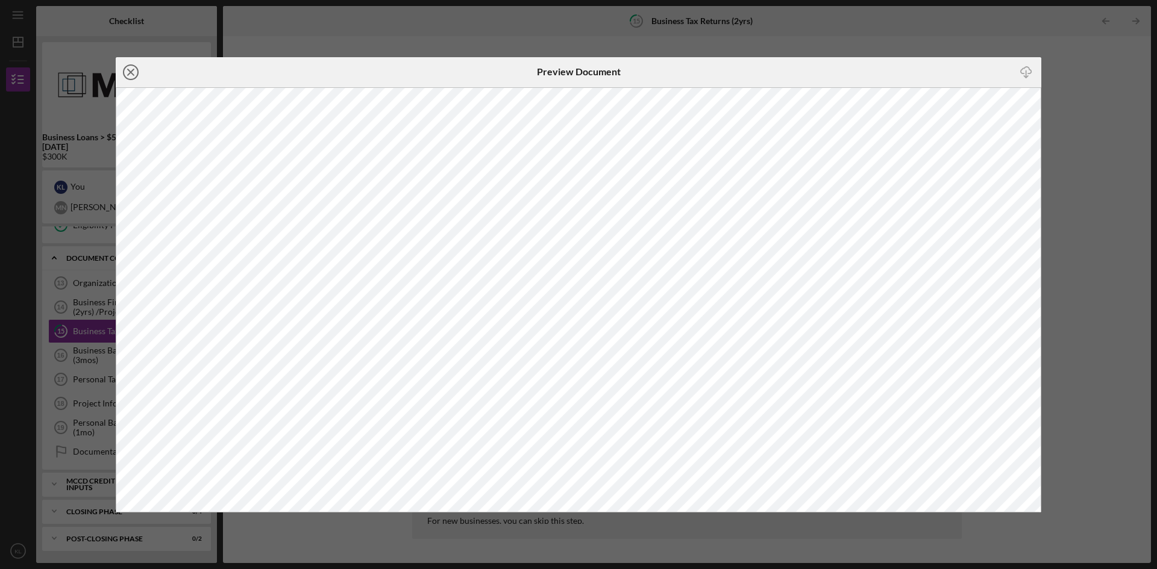
click at [134, 72] on icon "Icon/Close" at bounding box center [131, 72] width 30 height 30
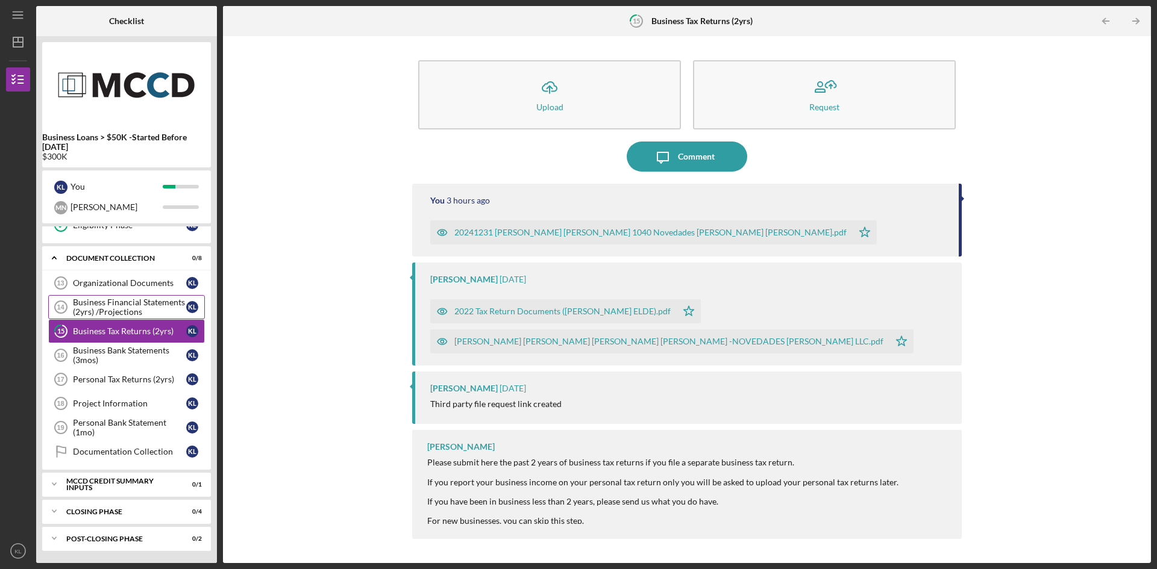
click at [110, 306] on div "Business Financial Statements (2yrs) /Projections" at bounding box center [129, 307] width 113 height 19
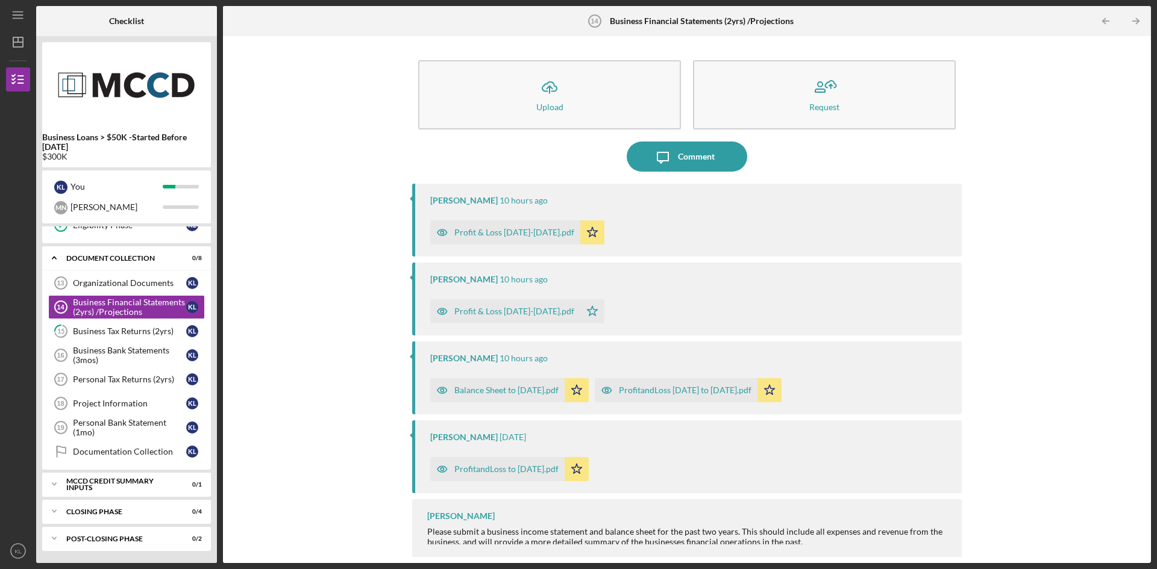
click at [495, 393] on div "Balance Sheet to [DATE].pdf" at bounding box center [506, 391] width 104 height 10
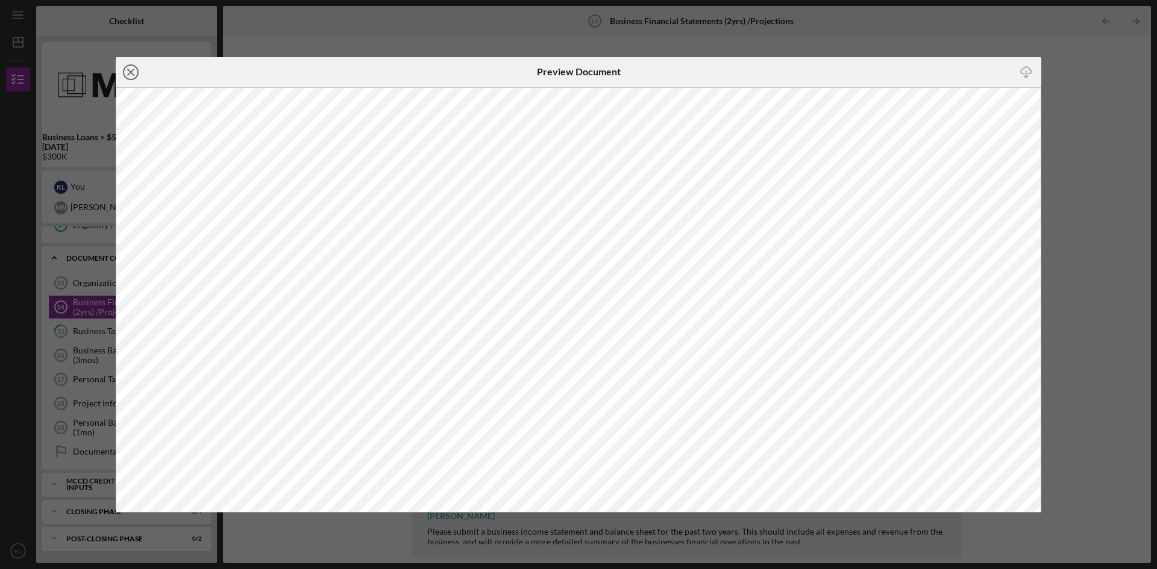
click at [122, 68] on icon "Icon/Close" at bounding box center [131, 72] width 30 height 30
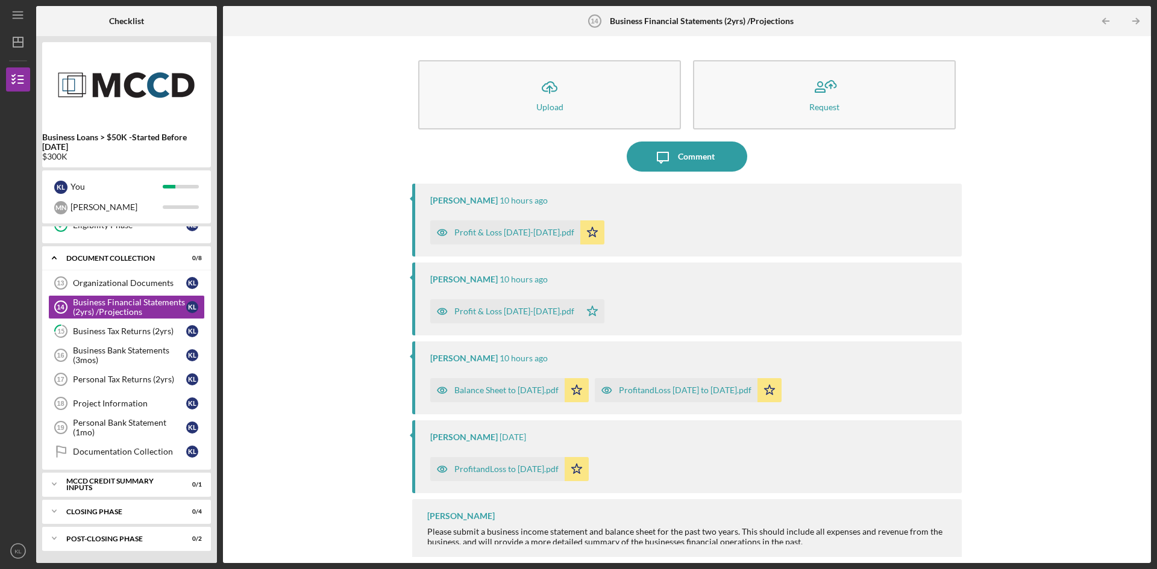
scroll to position [2, 0]
click at [734, 387] on div "ProfitandLoss [DATE] to [DATE].pdf" at bounding box center [685, 388] width 133 height 10
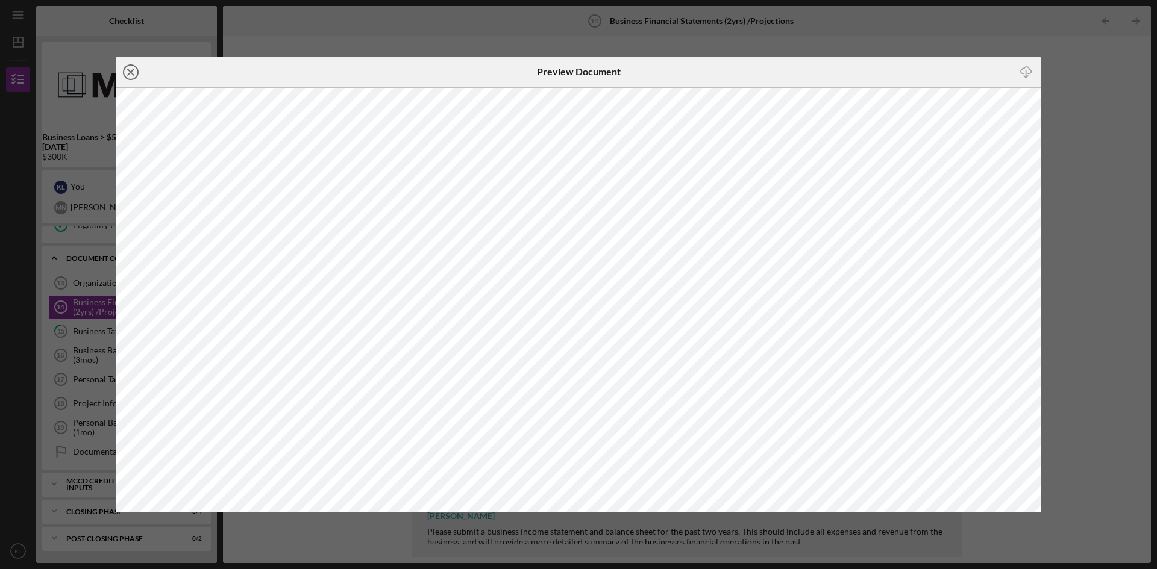
click at [127, 71] on icon "Icon/Close" at bounding box center [131, 72] width 30 height 30
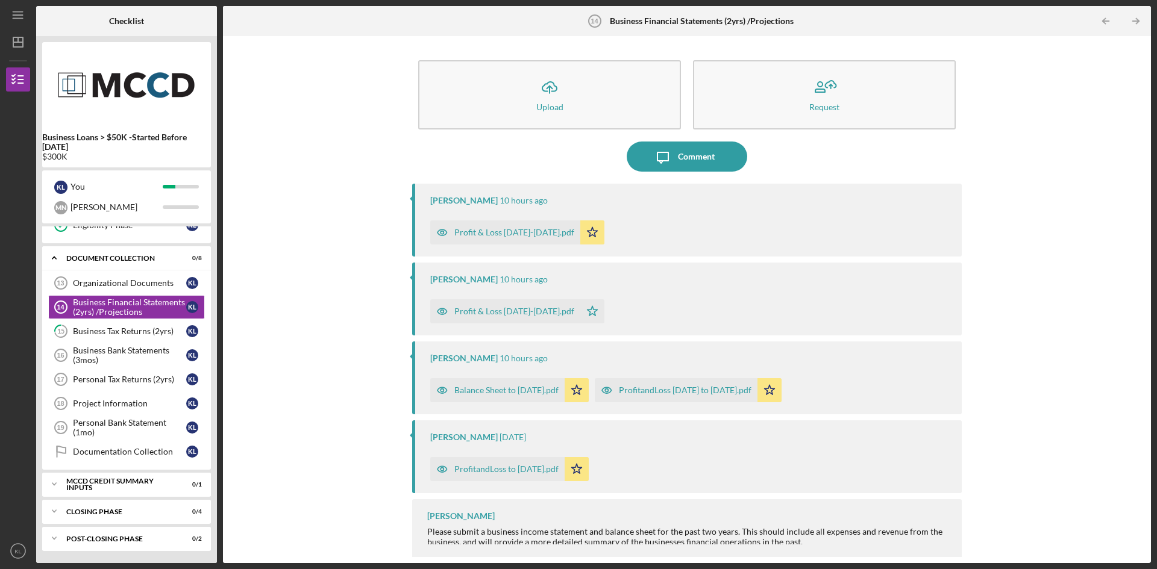
click at [548, 472] on div "ProfitandLoss to [DATE].pdf" at bounding box center [506, 470] width 104 height 10
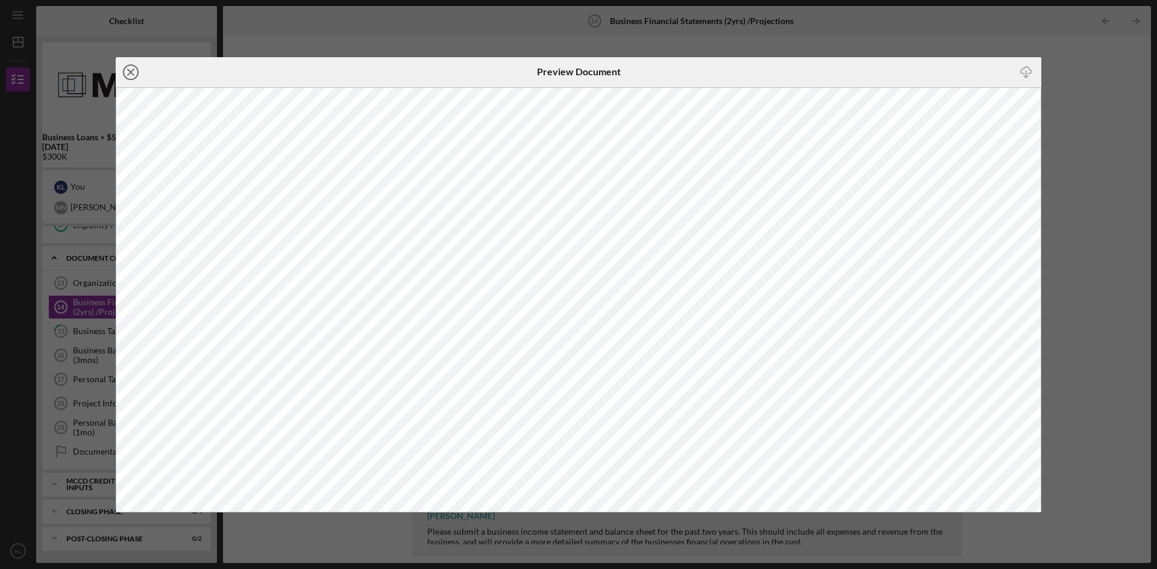
click at [128, 69] on line at bounding box center [131, 72] width 6 height 6
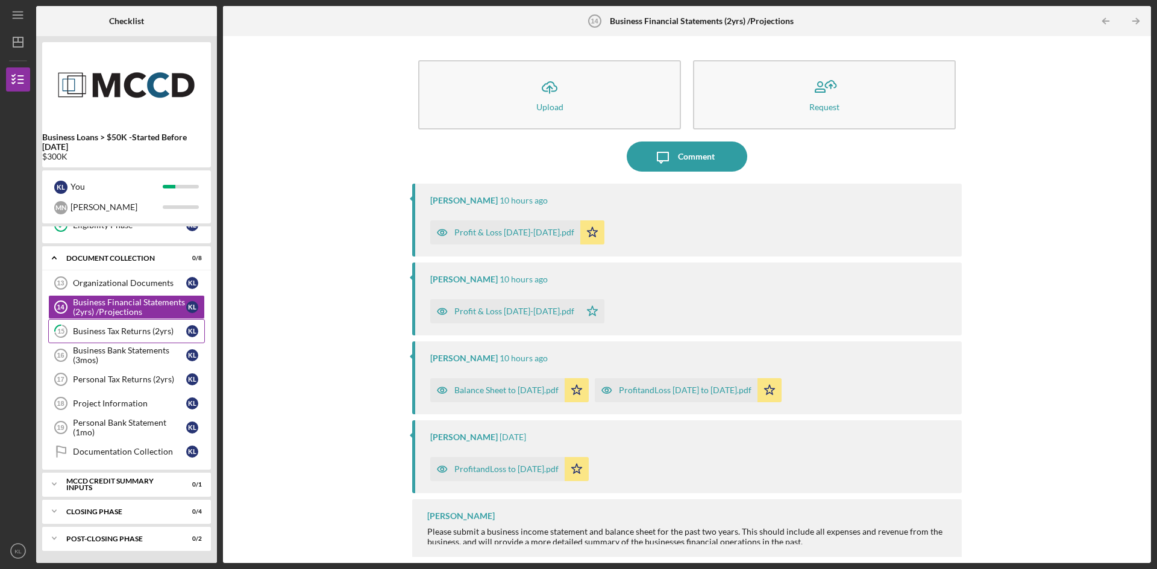
click at [139, 341] on link "15 Business Tax Returns (2yrs) K L" at bounding box center [126, 331] width 157 height 24
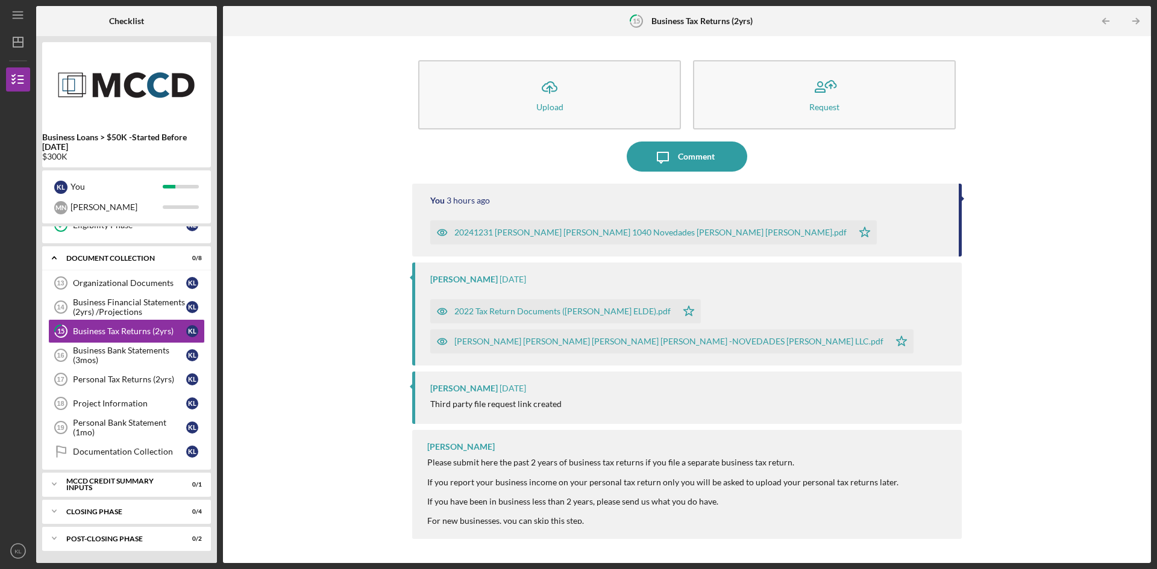
click at [583, 239] on div "20241231 [PERSON_NAME] [PERSON_NAME] 1040 Novedades [PERSON_NAME] [PERSON_NAME]…" at bounding box center [641, 233] width 422 height 24
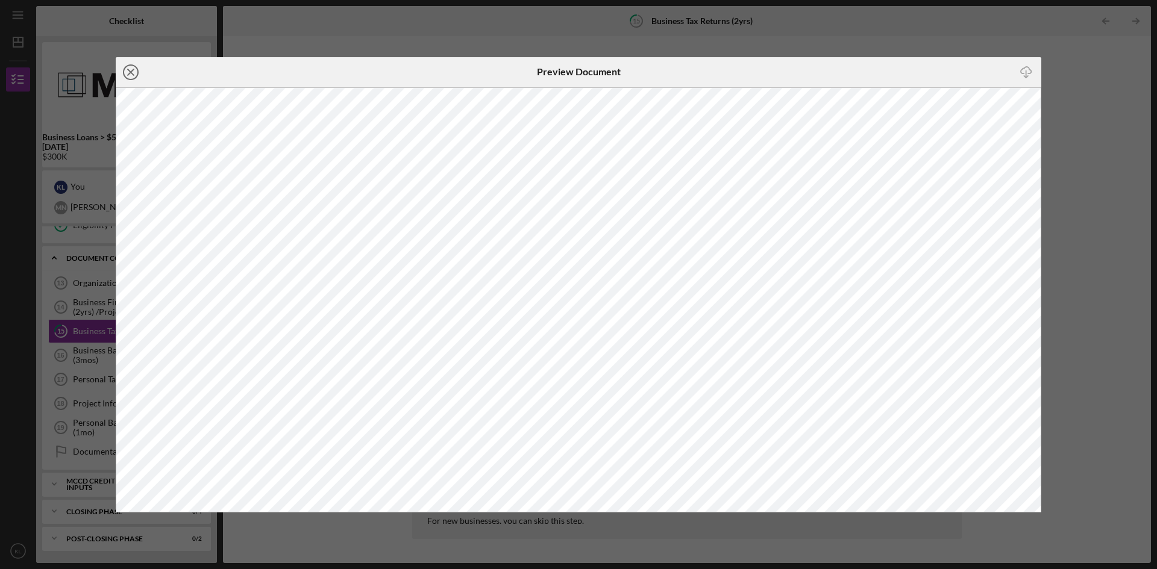
click at [129, 69] on icon "Icon/Close" at bounding box center [131, 72] width 30 height 30
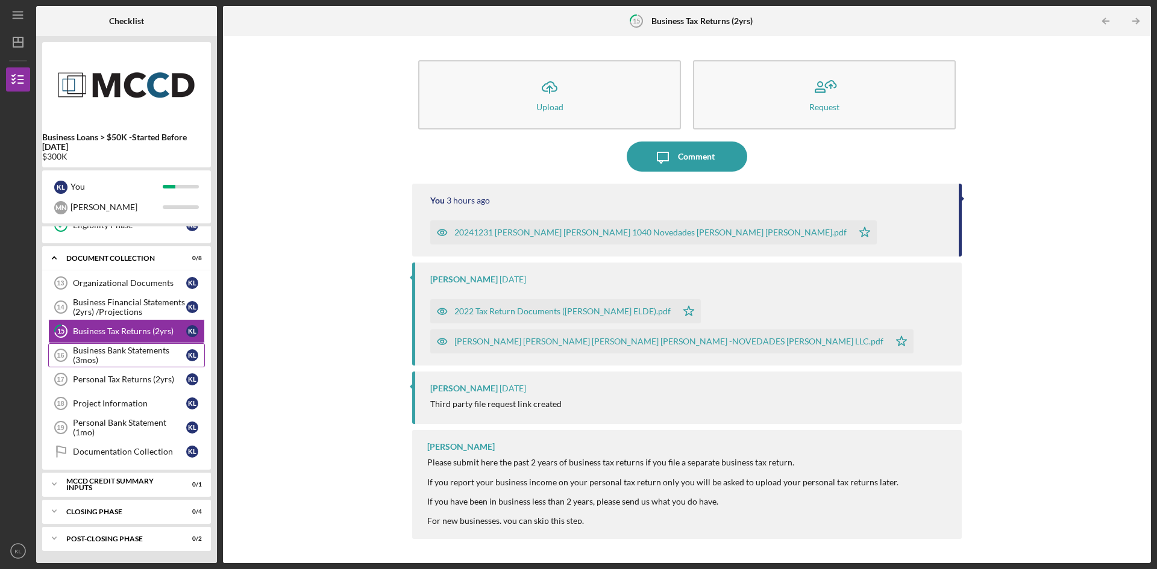
click at [130, 359] on div "Business Bank Statements (3mos)" at bounding box center [129, 355] width 113 height 19
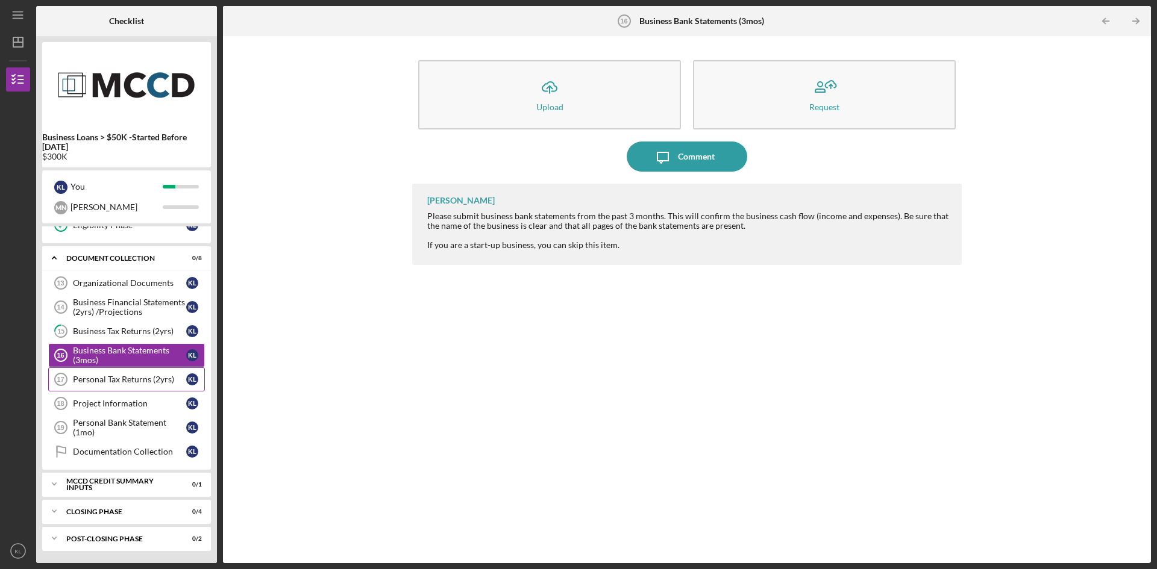
drag, startPoint x: 108, startPoint y: 383, endPoint x: 108, endPoint y: 375, distance: 8.4
click at [108, 382] on div "Personal Tax Returns (2yrs)" at bounding box center [129, 380] width 113 height 10
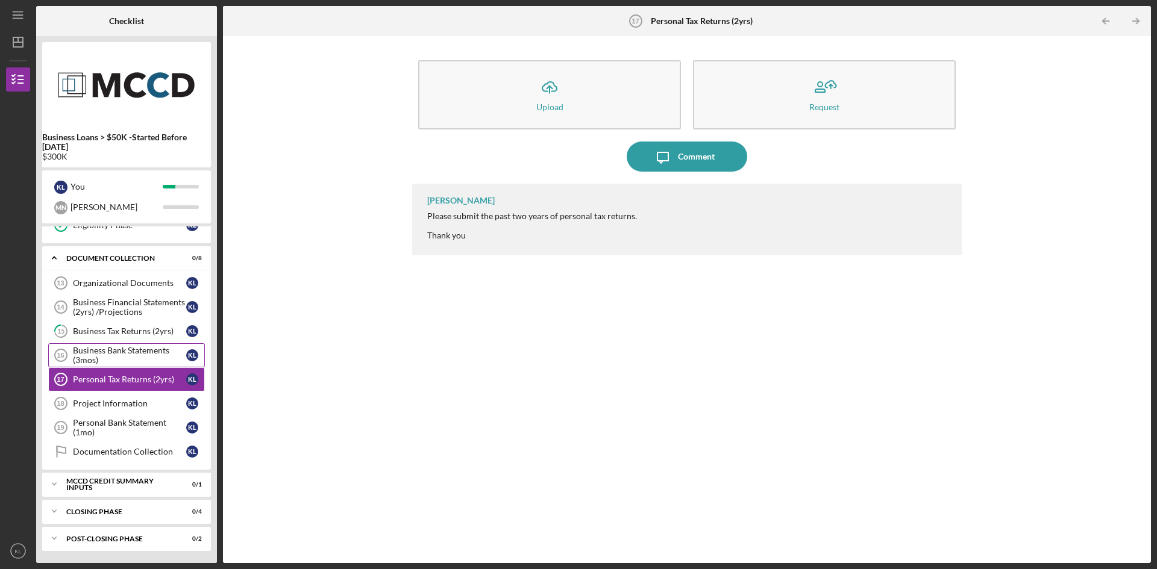
click at [109, 362] on div "Business Bank Statements (3mos)" at bounding box center [129, 355] width 113 height 19
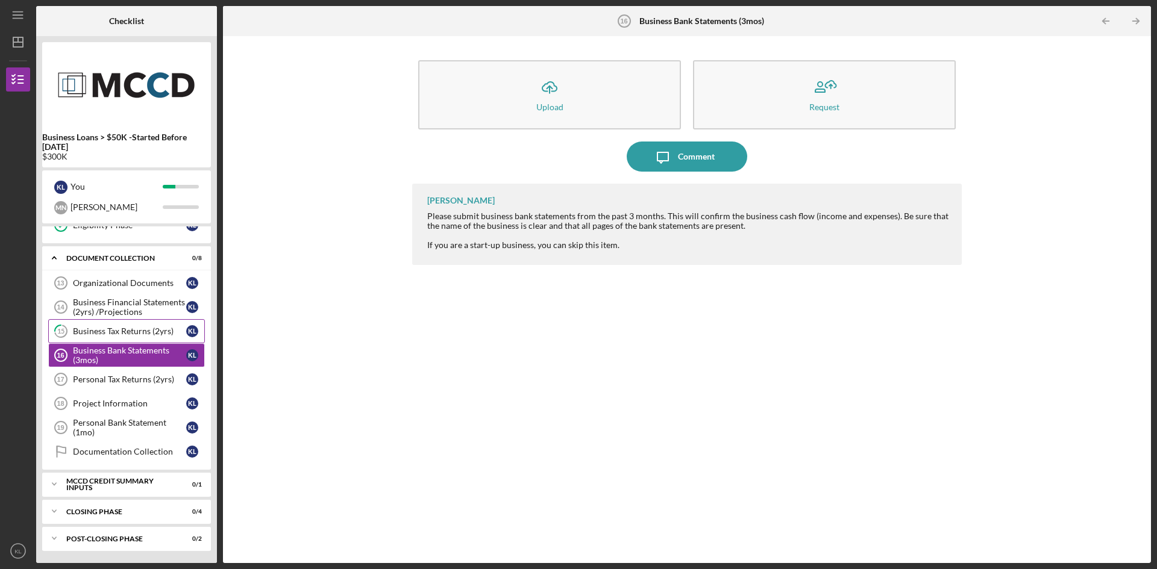
click at [108, 325] on link "15 Business Tax Returns (2yrs) K L" at bounding box center [126, 331] width 157 height 24
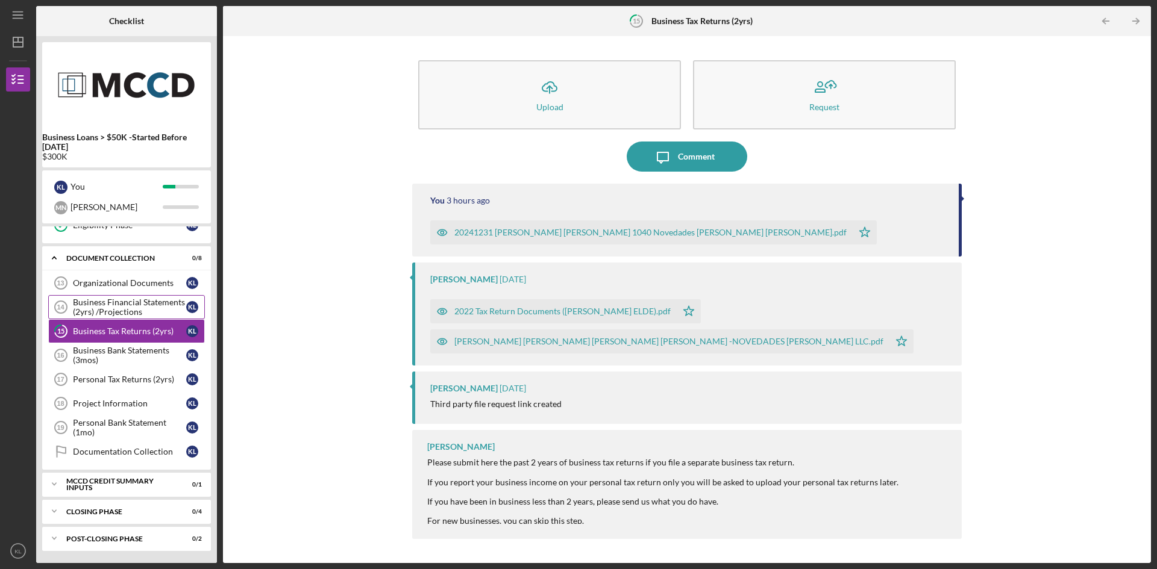
click at [131, 301] on div "Business Financial Statements (2yrs) /Projections" at bounding box center [129, 307] width 113 height 19
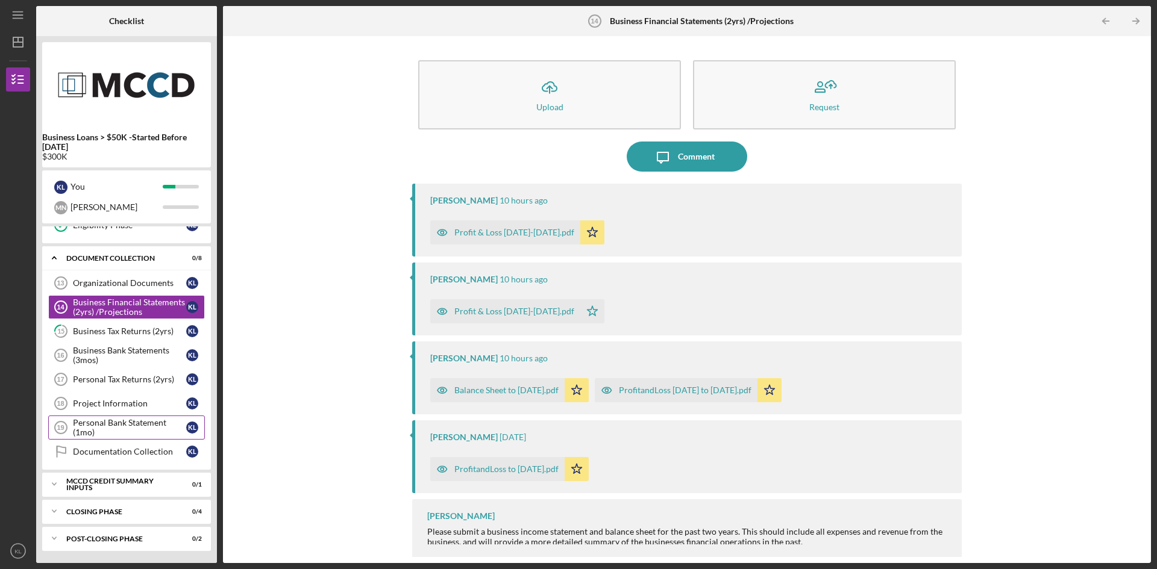
click at [131, 422] on div "Personal Bank Statement (1mo)" at bounding box center [129, 427] width 113 height 19
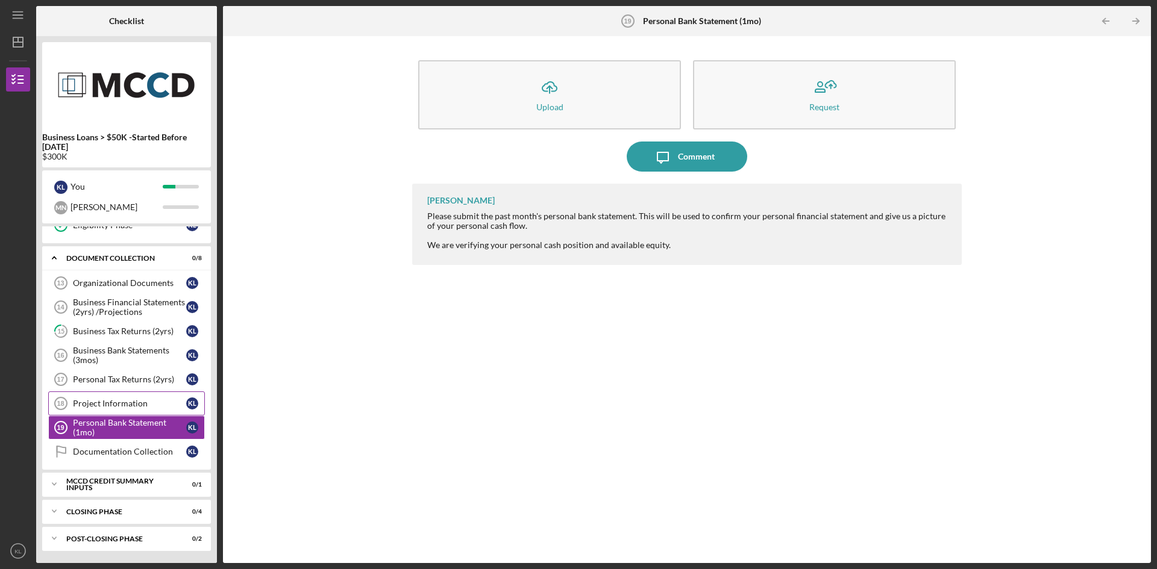
click at [133, 402] on div "Project Information" at bounding box center [129, 404] width 113 height 10
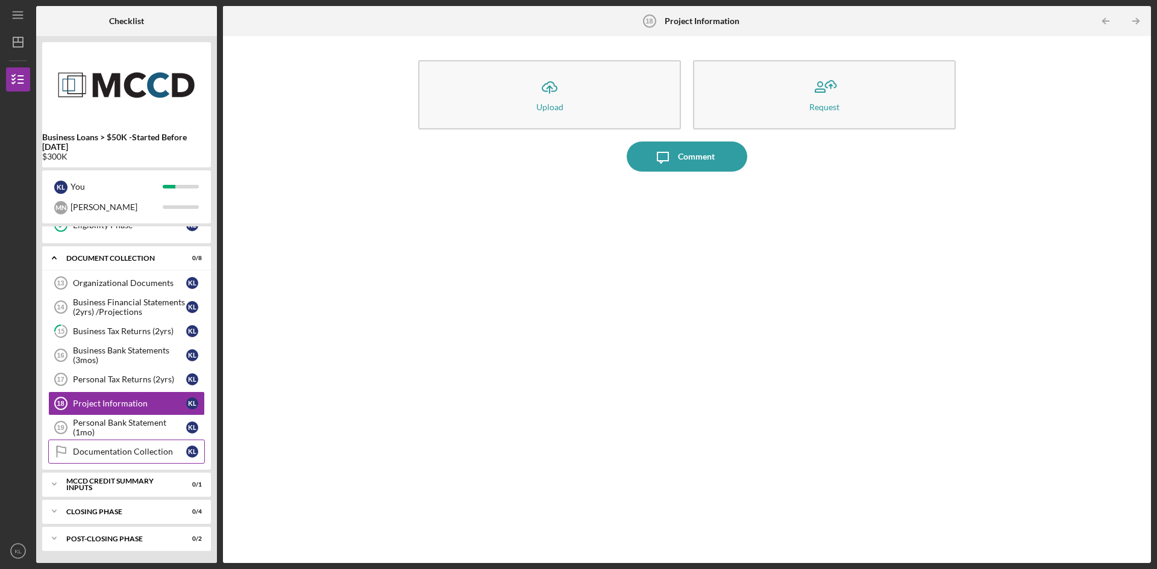
click at [127, 459] on link "Documentation Collection Documentation Collection K L" at bounding box center [126, 452] width 157 height 24
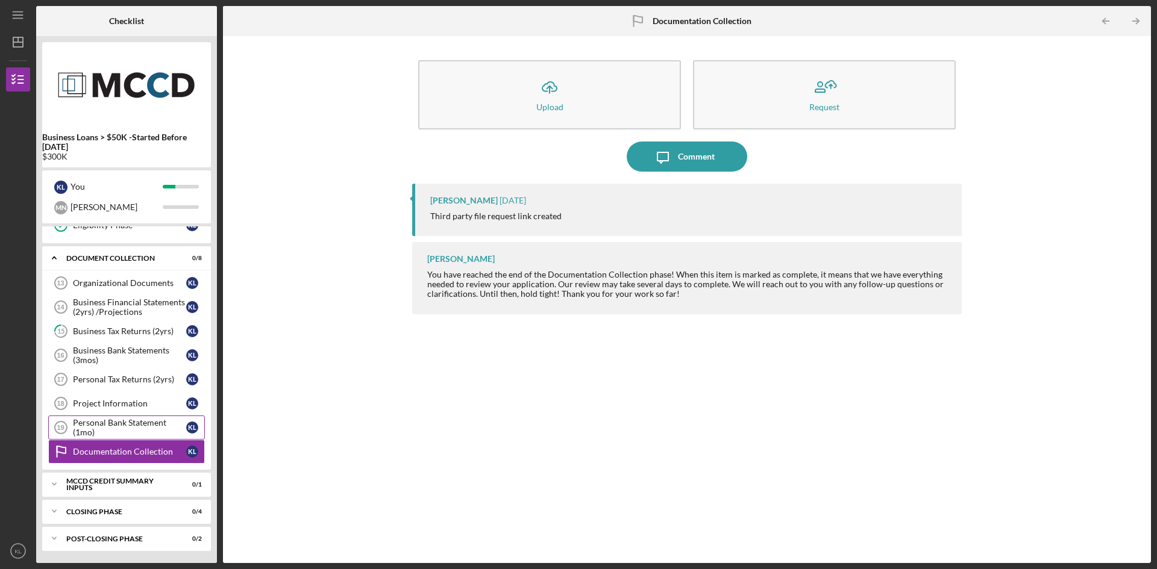
click at [161, 425] on div "Personal Bank Statement (1mo)" at bounding box center [129, 427] width 113 height 19
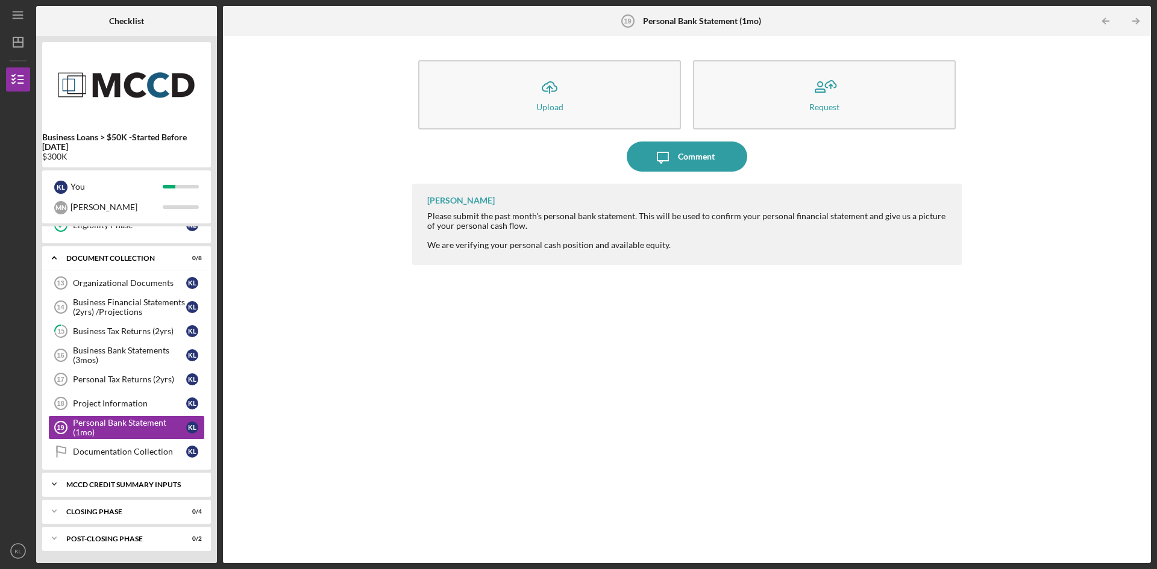
click at [105, 480] on div "Icon/Expander MCCD Credit Summary Inputs 0 / 1" at bounding box center [126, 484] width 169 height 24
click at [107, 485] on div "MCCD Credit Summary Inputs" at bounding box center [131, 484] width 130 height 7
click at [104, 509] on div "Closing Phase" at bounding box center [131, 512] width 130 height 7
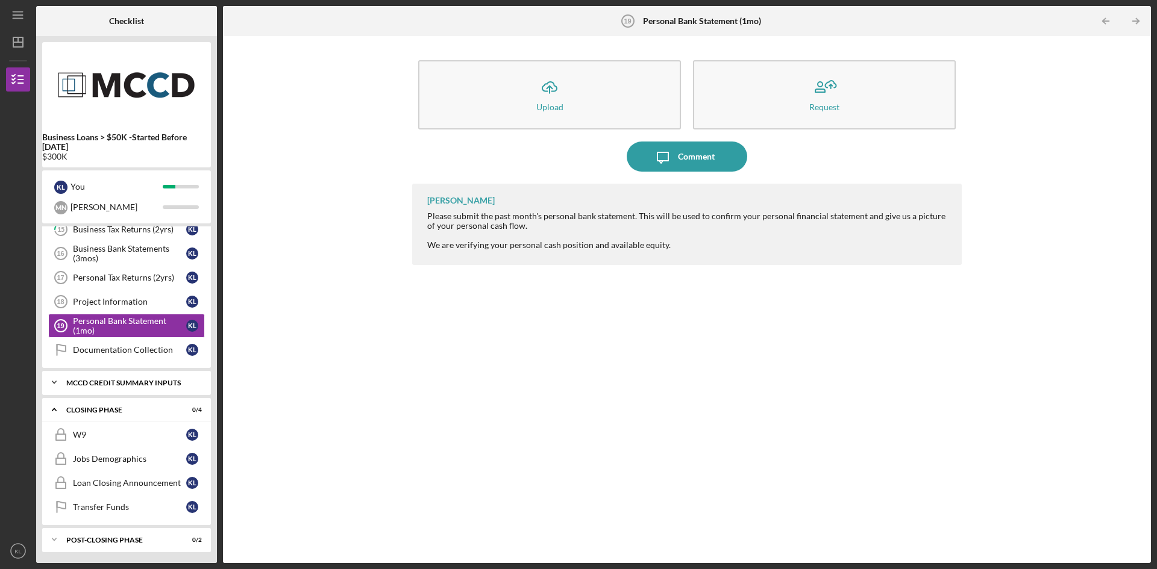
scroll to position [430, 0]
click at [427, 430] on div "[PERSON_NAME] Please submit the past month's personal bank statement. This will…" at bounding box center [687, 365] width 550 height 362
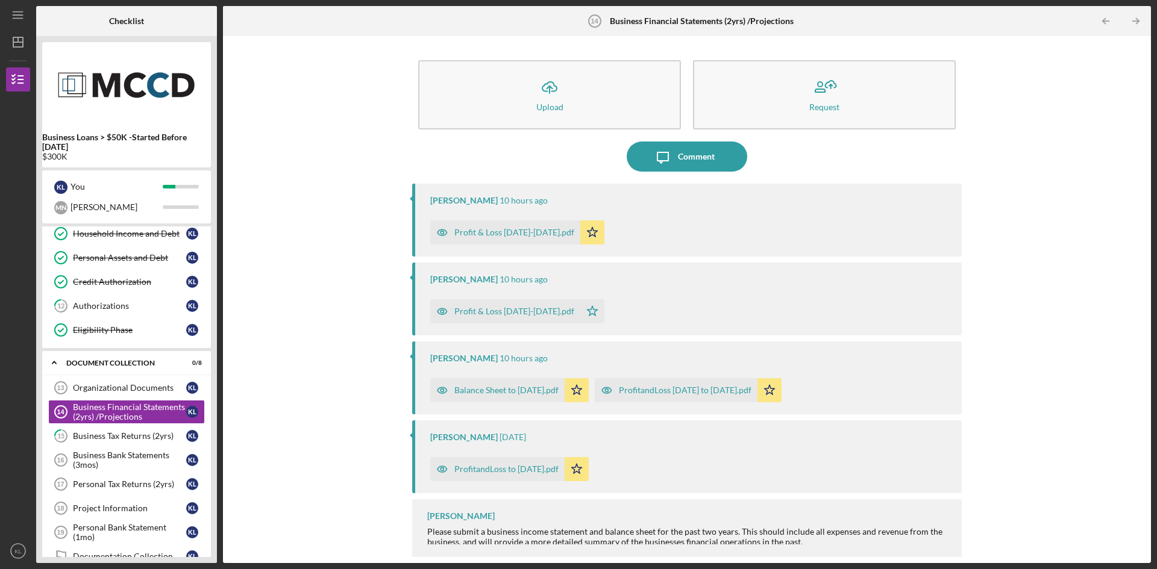
scroll to position [2, 0]
click at [529, 469] on div "ProfitandLoss to [DATE].pdf" at bounding box center [506, 467] width 104 height 10
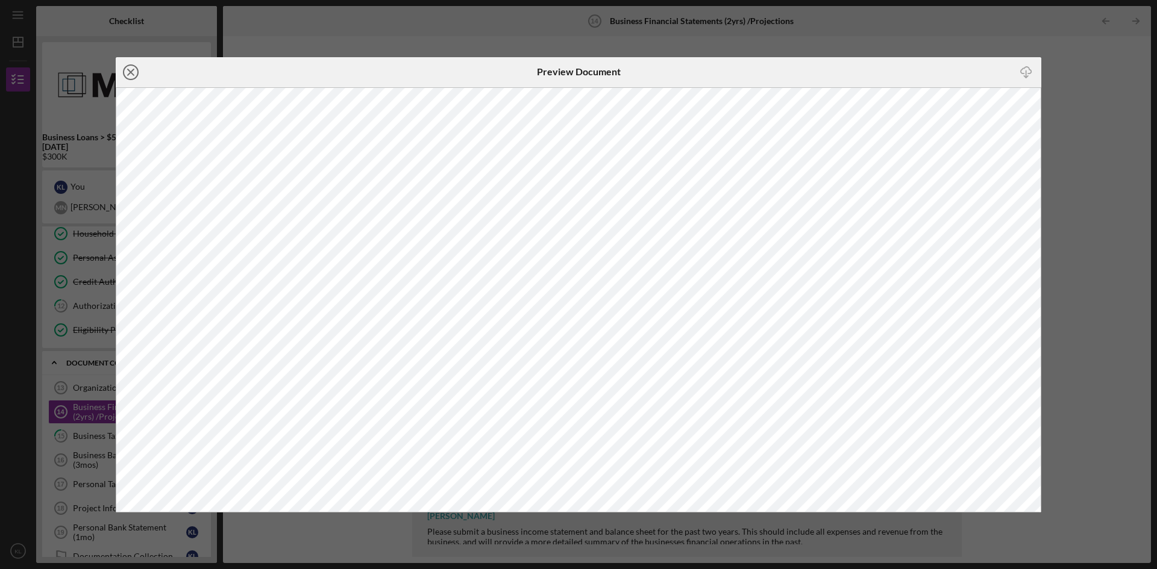
click at [127, 67] on circle at bounding box center [131, 72] width 14 height 14
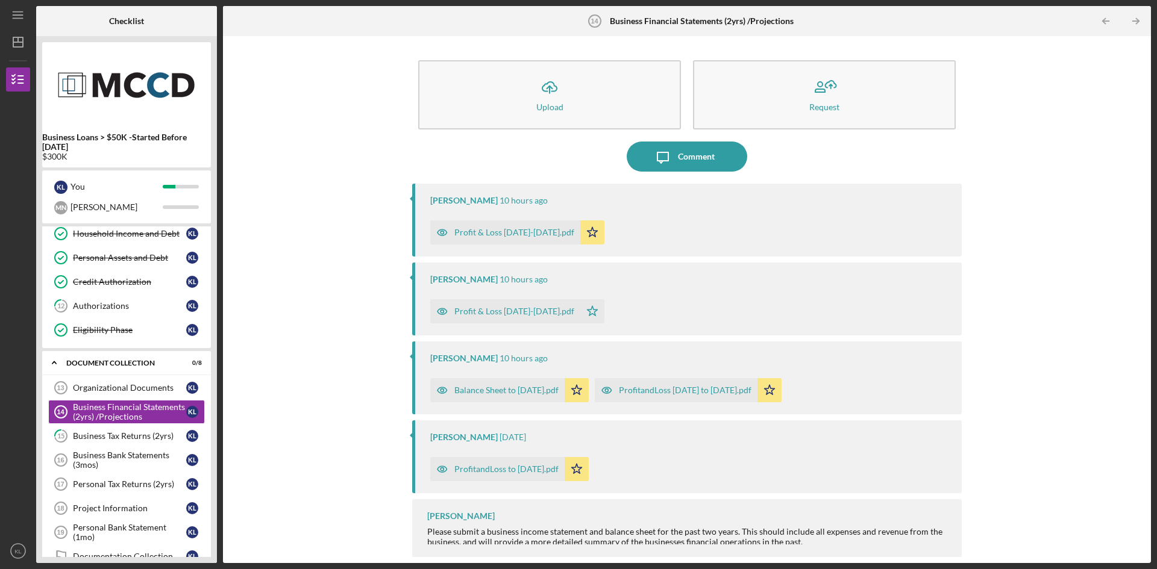
click at [530, 398] on div "Balance Sheet to [DATE].pdf" at bounding box center [497, 390] width 134 height 24
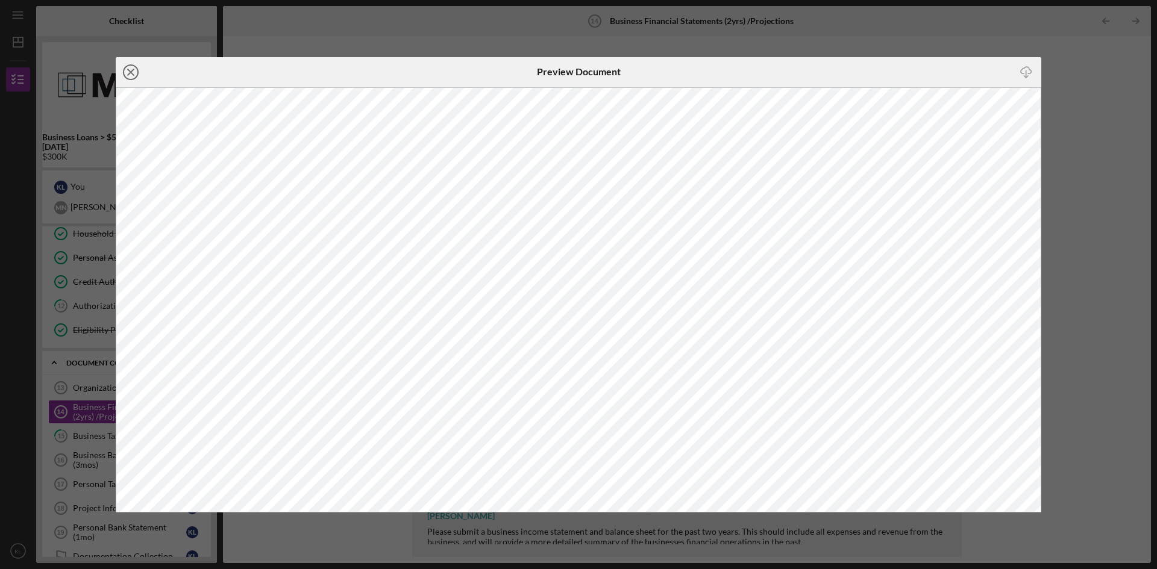
click at [134, 72] on icon "Icon/Close" at bounding box center [131, 72] width 30 height 30
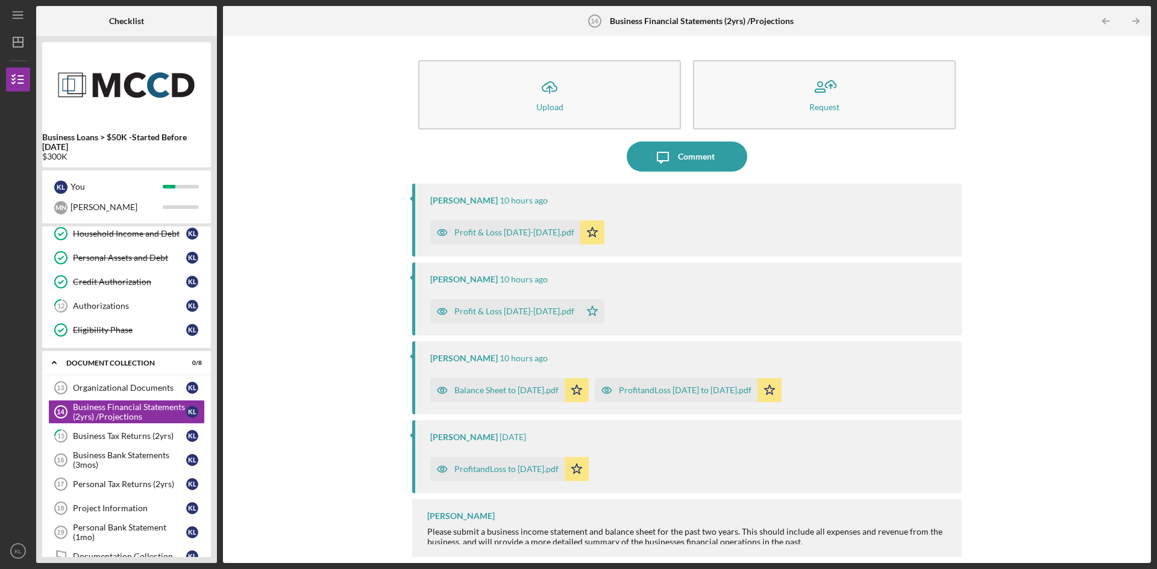
click at [705, 390] on div "ProfitandLoss [DATE] to [DATE].pdf" at bounding box center [685, 391] width 133 height 10
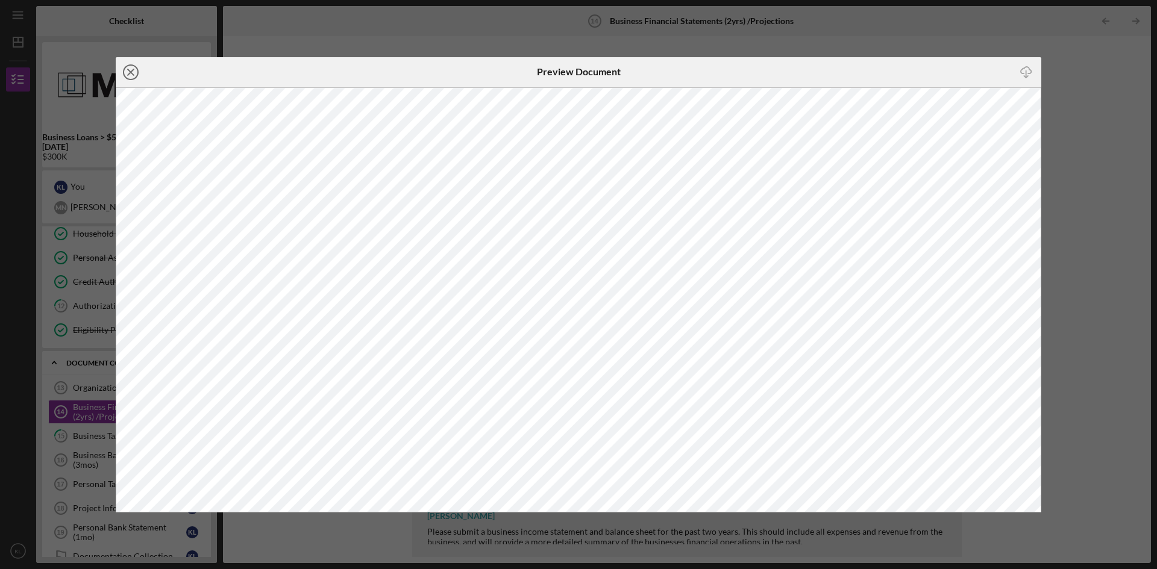
click at [128, 67] on icon "Icon/Close" at bounding box center [131, 72] width 30 height 30
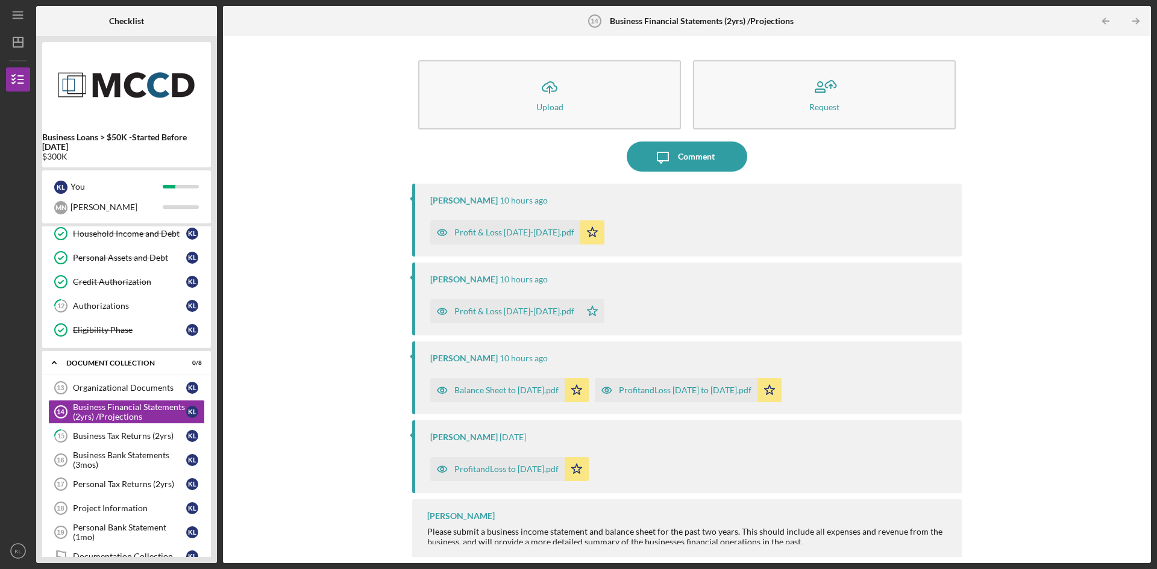
click at [533, 474] on div "ProfitandLoss to [DATE].pdf" at bounding box center [506, 470] width 104 height 10
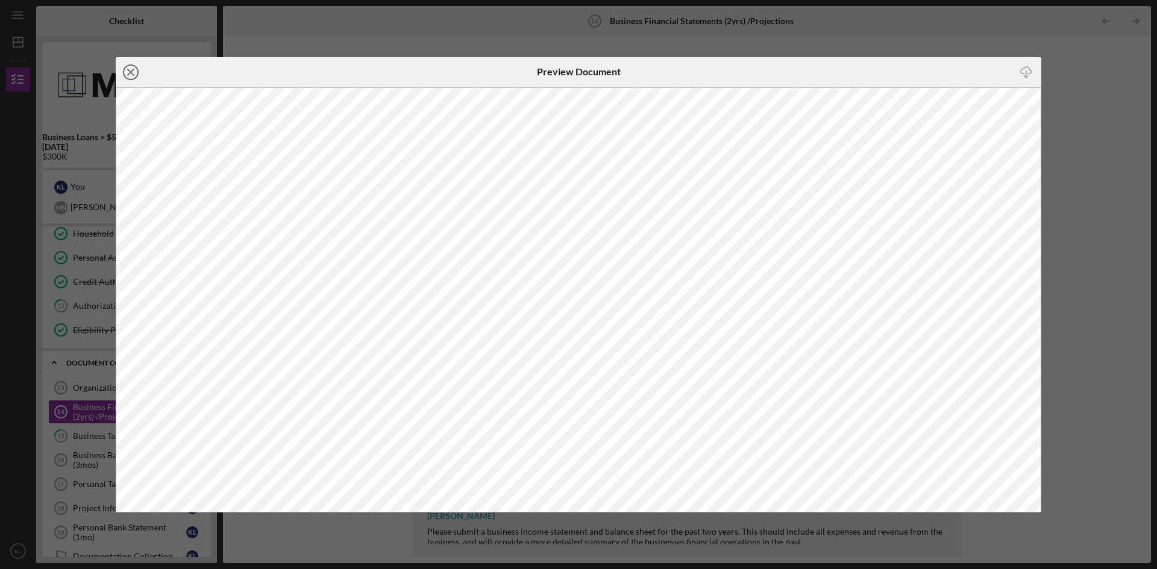
click at [133, 77] on icon "Icon/Close" at bounding box center [131, 72] width 30 height 30
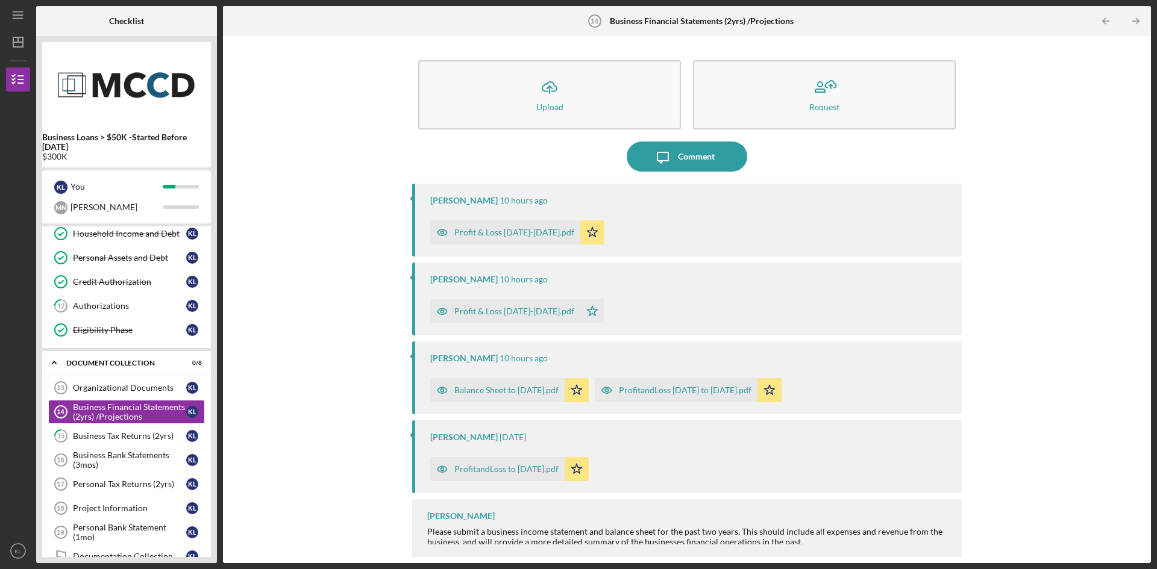
scroll to position [2, 0]
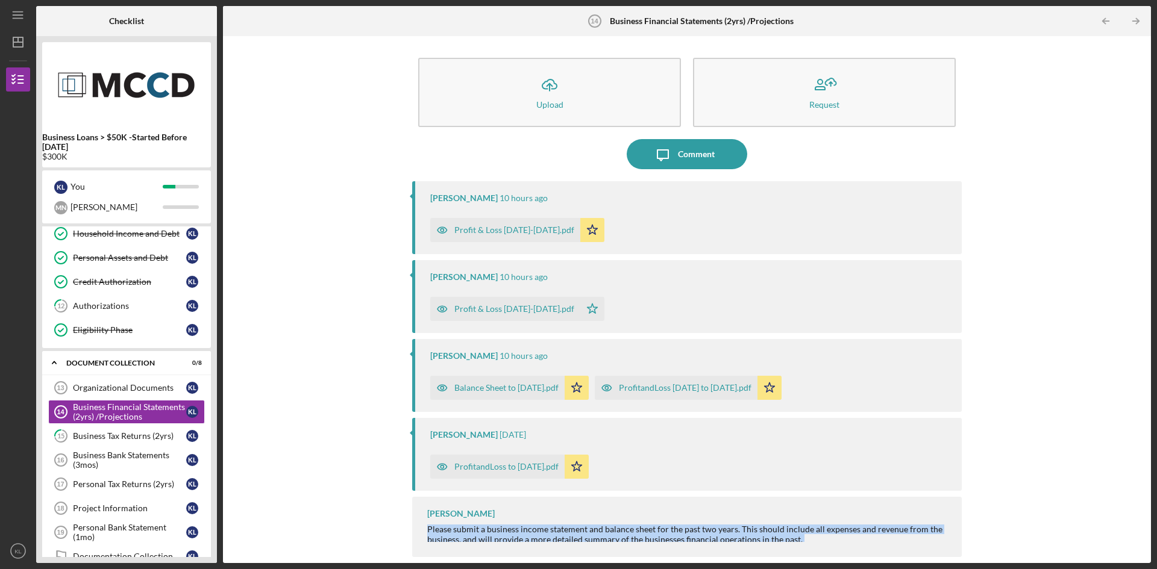
drag, startPoint x: 427, startPoint y: 524, endPoint x: 829, endPoint y: 534, distance: 402.6
click at [827, 548] on div "Howard Bailey Please submit a business income statement and balance sheet for t…" at bounding box center [687, 527] width 550 height 60
copy div "Please submit a business income statement and balance sheet for the past two ye…"
click at [535, 234] on div "Profit & Loss [DATE]-[DATE].pdf" at bounding box center [514, 230] width 120 height 10
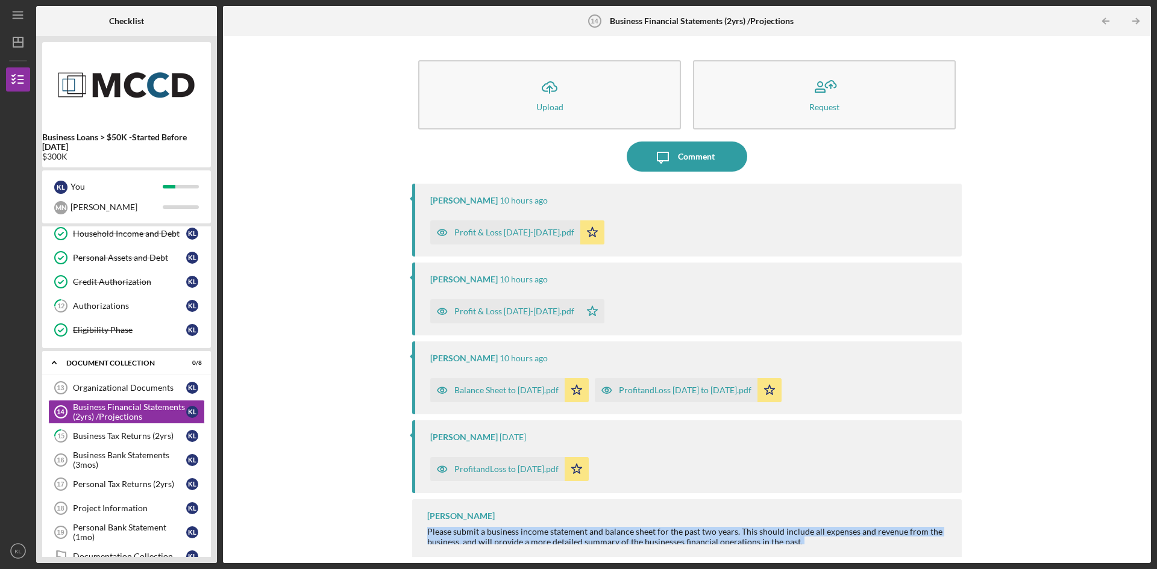
scroll to position [2, 0]
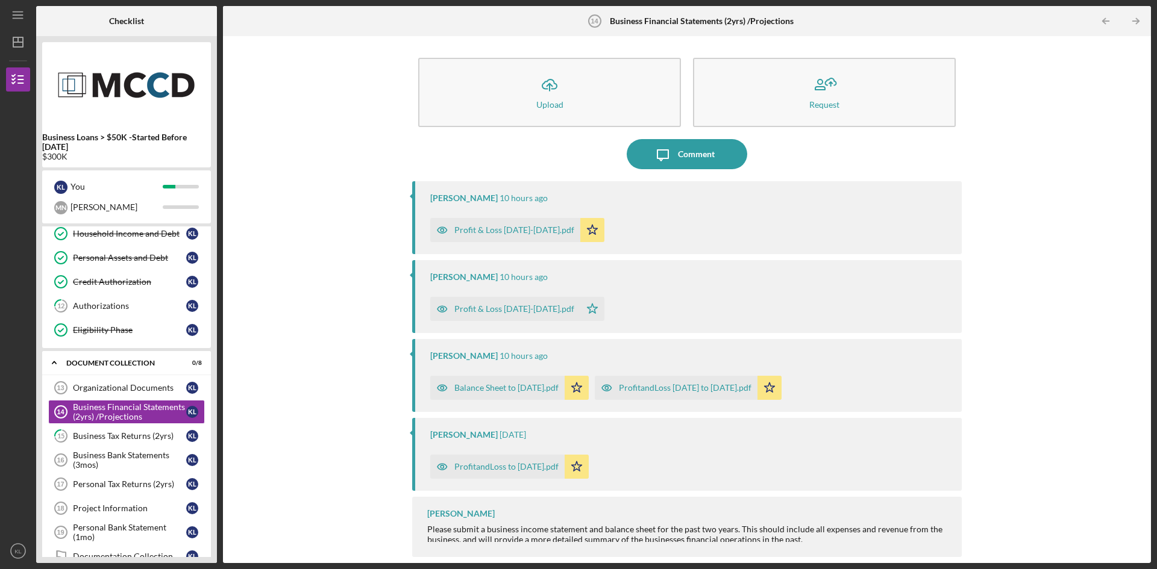
click at [900, 363] on div "Howard Bailey 10 hours ago Balance Sheet to 08.31.2025.pdf Icon/Star ProfitandL…" at bounding box center [687, 375] width 550 height 73
click at [133, 378] on link "Organizational Documents 13 Organizational Documents K L" at bounding box center [126, 388] width 157 height 24
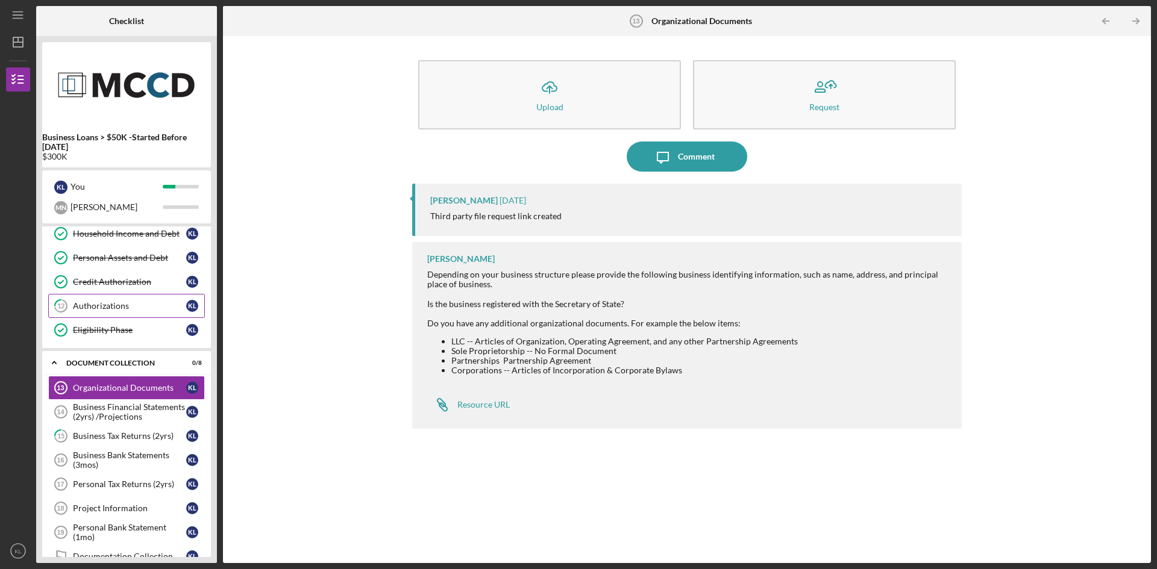
click at [121, 312] on link "12 Authorizations K L" at bounding box center [126, 306] width 157 height 24
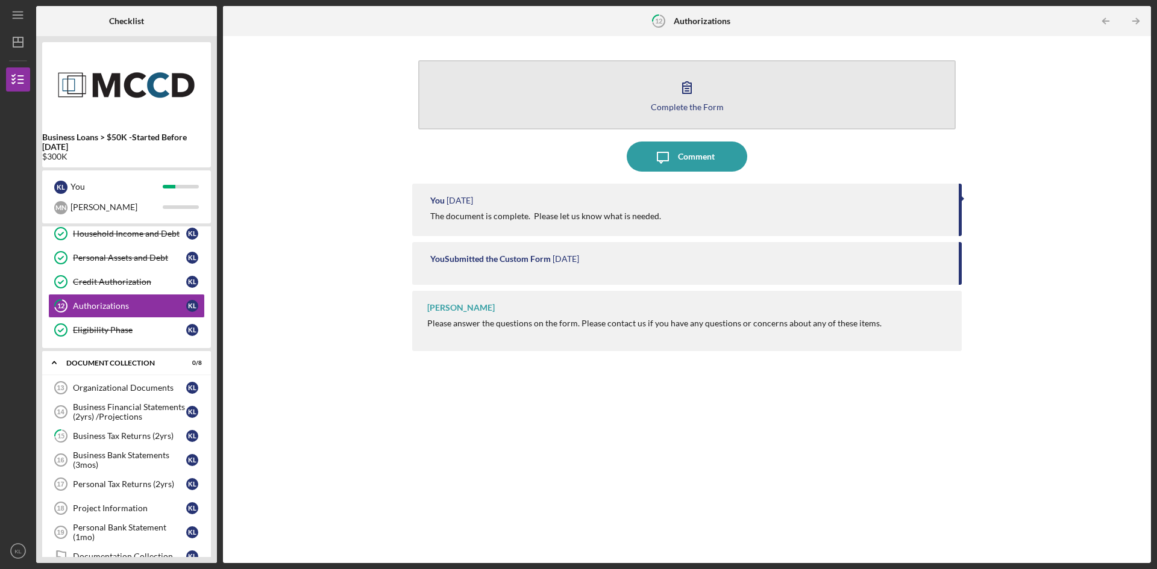
click at [708, 107] on div "Complete the Form" at bounding box center [687, 106] width 73 height 9
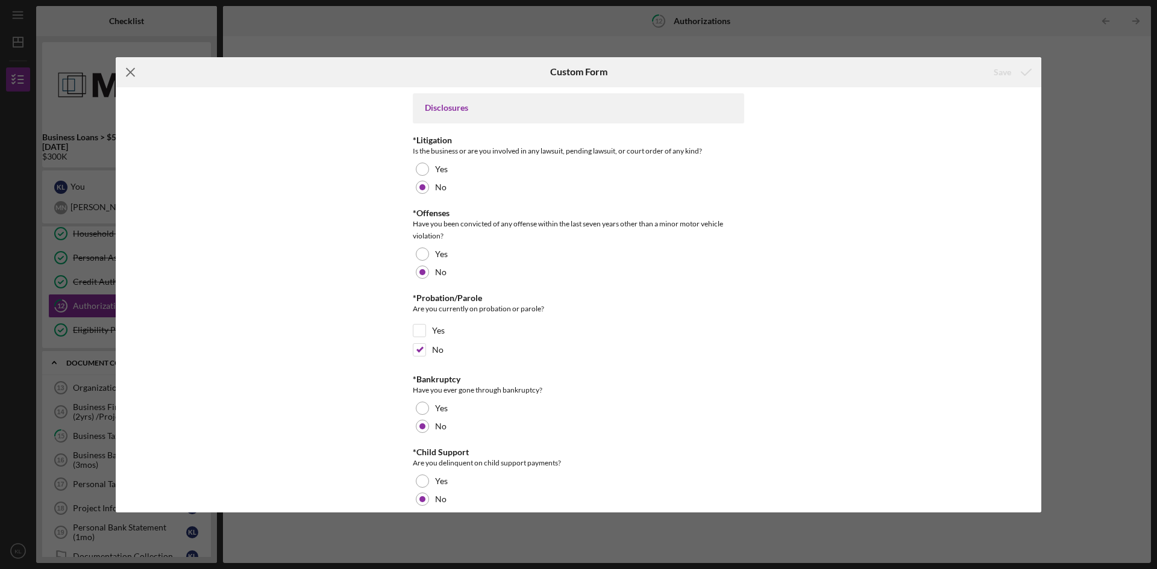
click at [122, 66] on icon "Icon/Menu Close" at bounding box center [131, 72] width 30 height 30
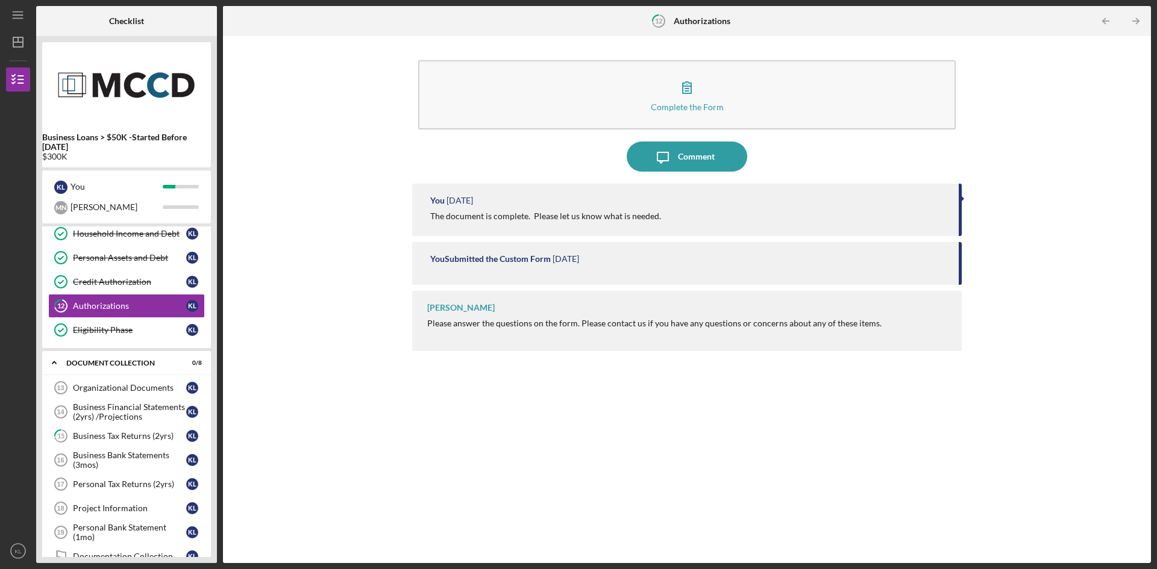
click at [518, 260] on div "You Submitted the Custom Form" at bounding box center [490, 259] width 121 height 10
click at [110, 381] on link "Organizational Documents 13 Organizational Documents K L" at bounding box center [126, 388] width 157 height 24
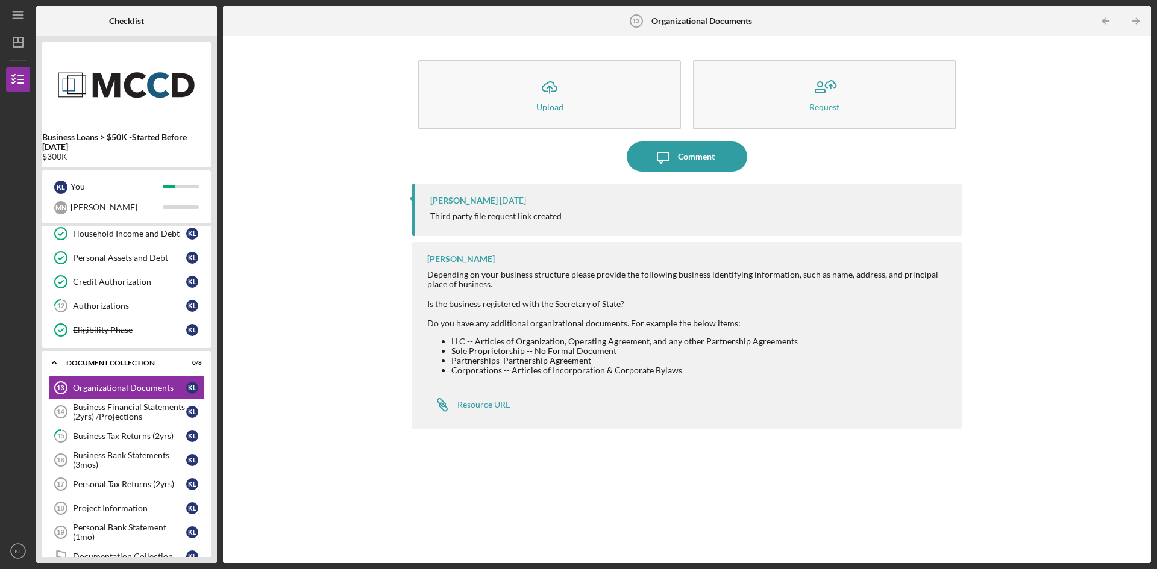
click at [48, 376] on link "Organizational Documents 13 Organizational Documents K L" at bounding box center [126, 388] width 157 height 24
